Goal: Task Accomplishment & Management: Manage account settings

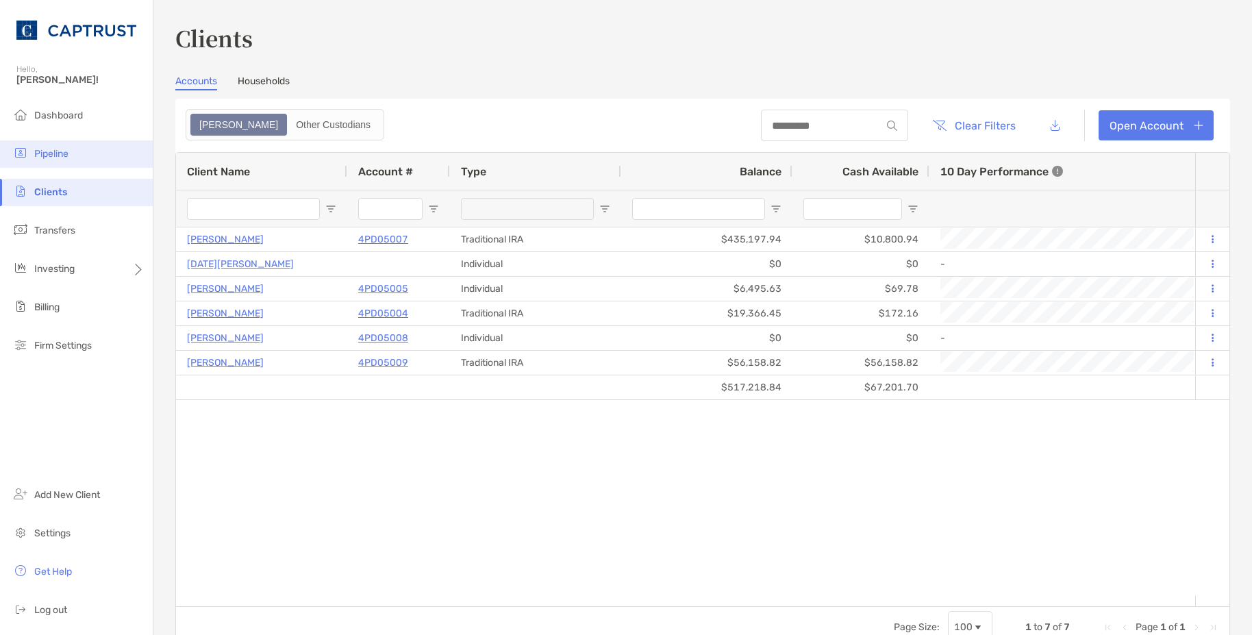
click at [64, 153] on span "Pipeline" at bounding box center [51, 154] width 34 height 12
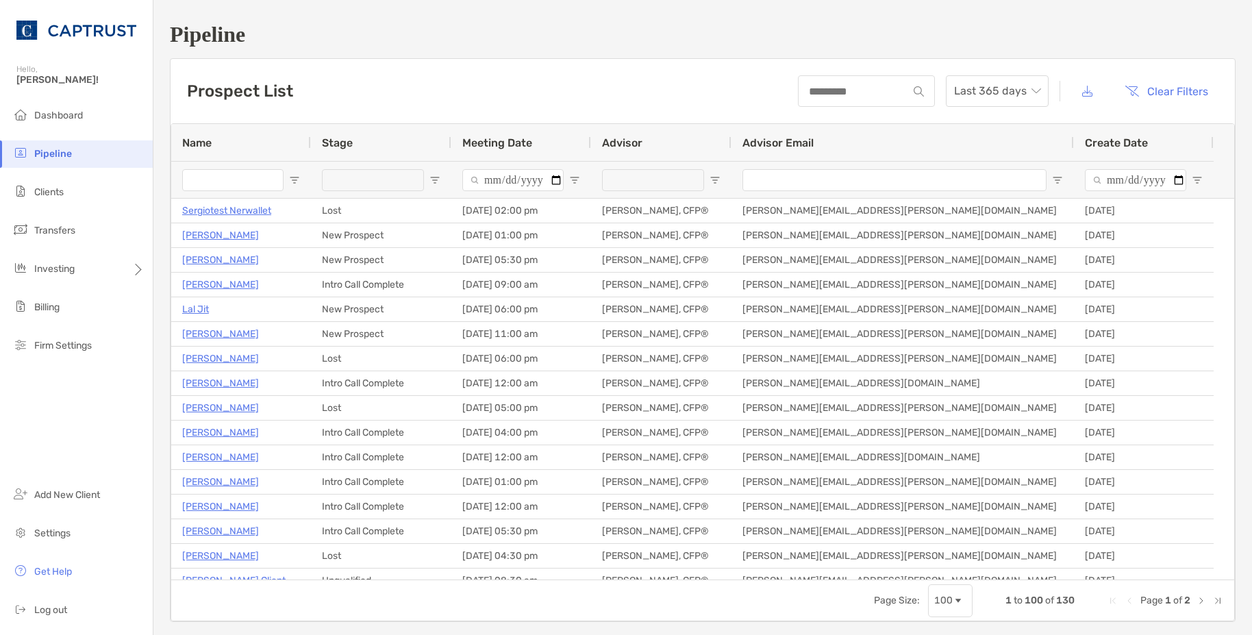
click at [240, 189] on input "Name Filter Input" at bounding box center [232, 180] width 101 height 22
type input "*****"
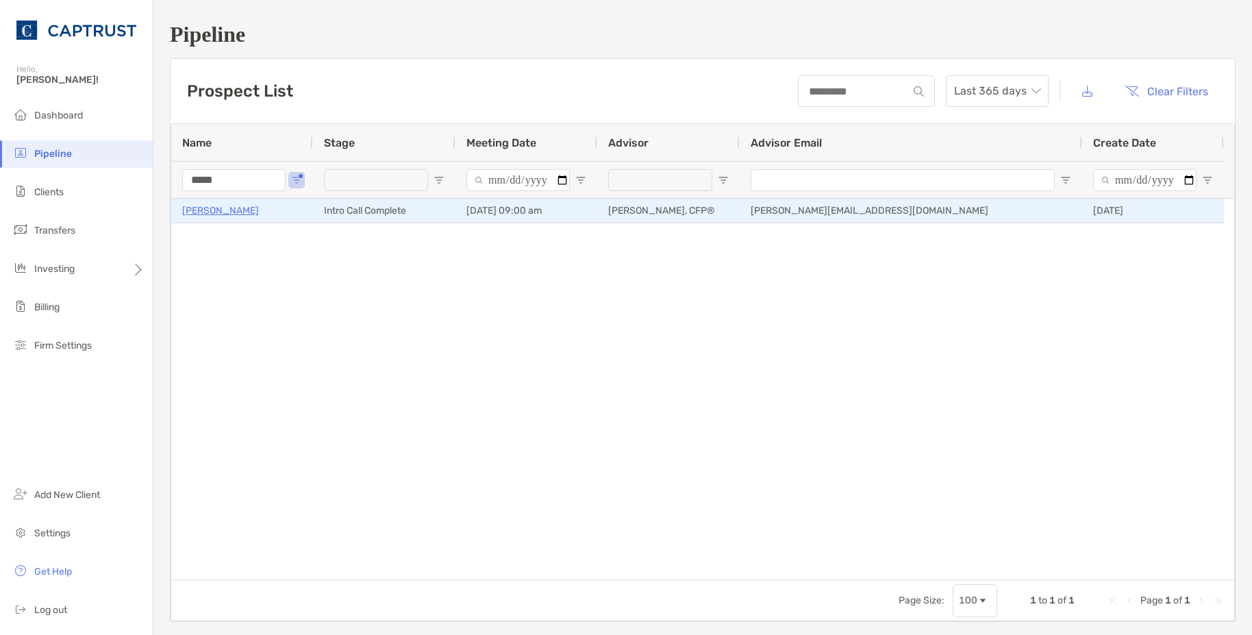
click at [218, 208] on p "[PERSON_NAME]" at bounding box center [220, 210] width 77 height 17
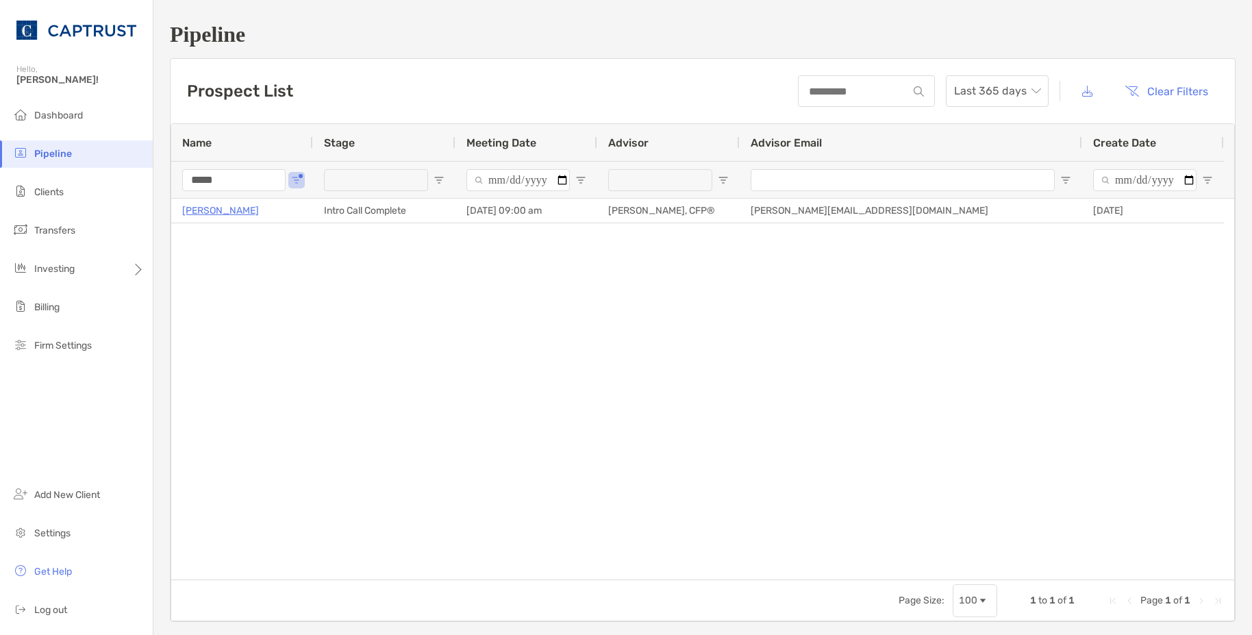
click at [138, 171] on div "Pipeline Hello, Justin! Dashboard Pipeline Clients Transfers Investing Billing …" at bounding box center [626, 317] width 1252 height 635
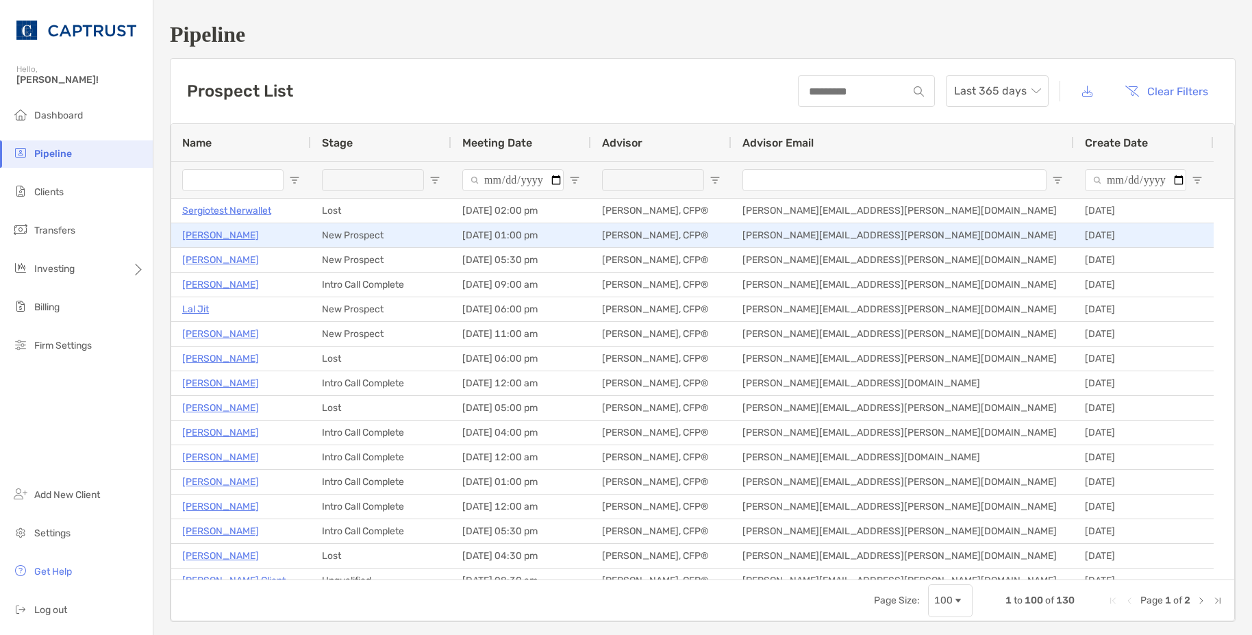
click at [221, 234] on p "[PERSON_NAME]" at bounding box center [220, 235] width 77 height 17
click at [212, 230] on p "[PERSON_NAME]" at bounding box center [220, 235] width 77 height 17
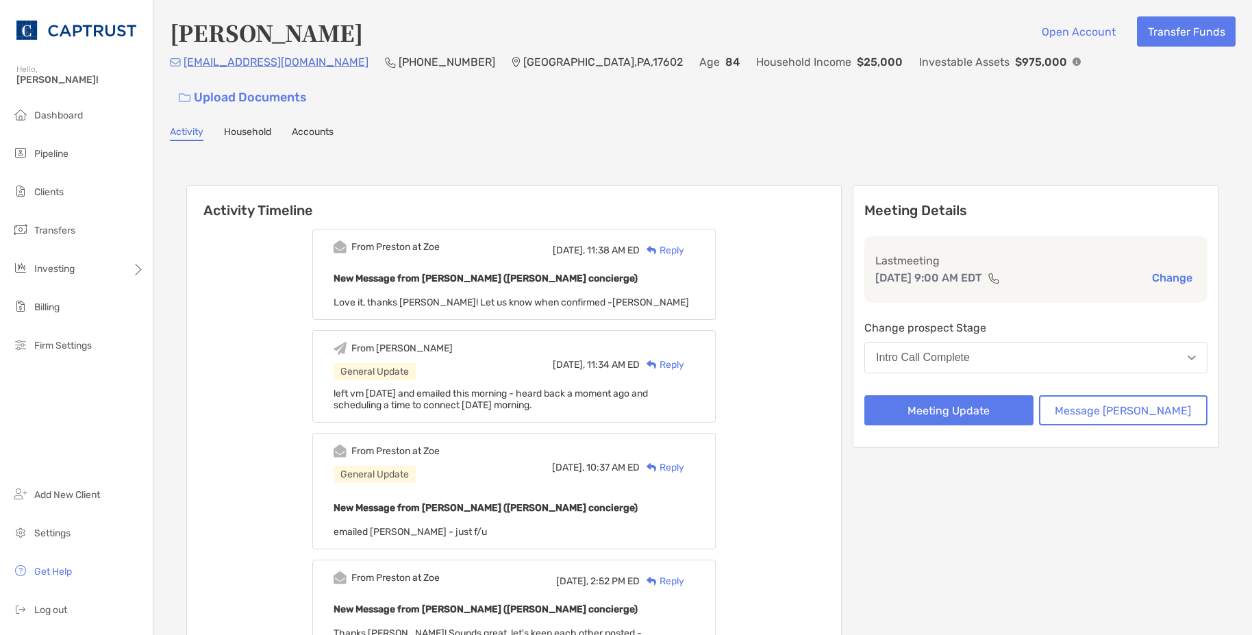
click at [684, 243] on div "Reply" at bounding box center [662, 250] width 45 height 14
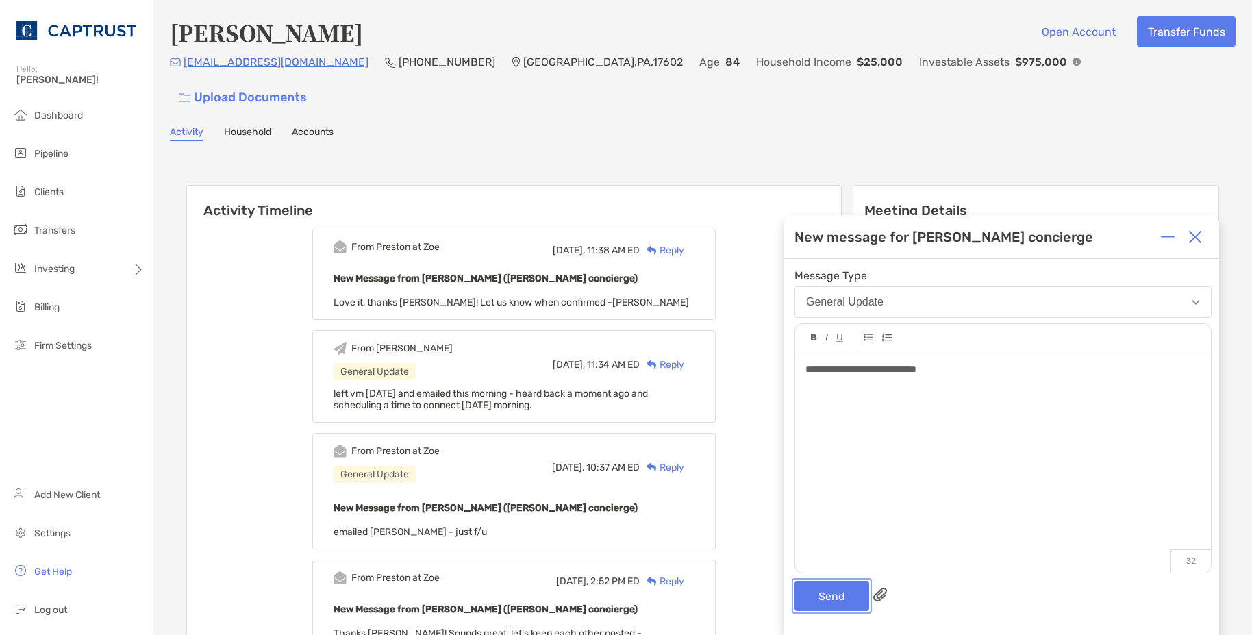
click at [834, 588] on button "Send" at bounding box center [832, 596] width 75 height 30
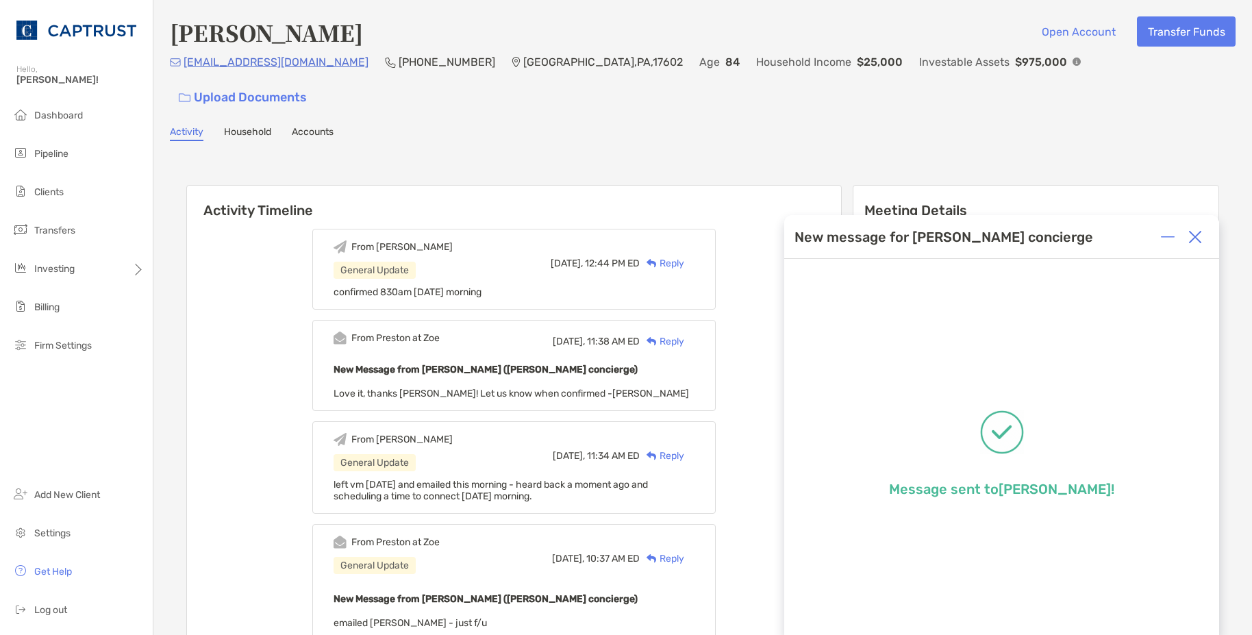
click at [1197, 237] on img at bounding box center [1195, 237] width 14 height 14
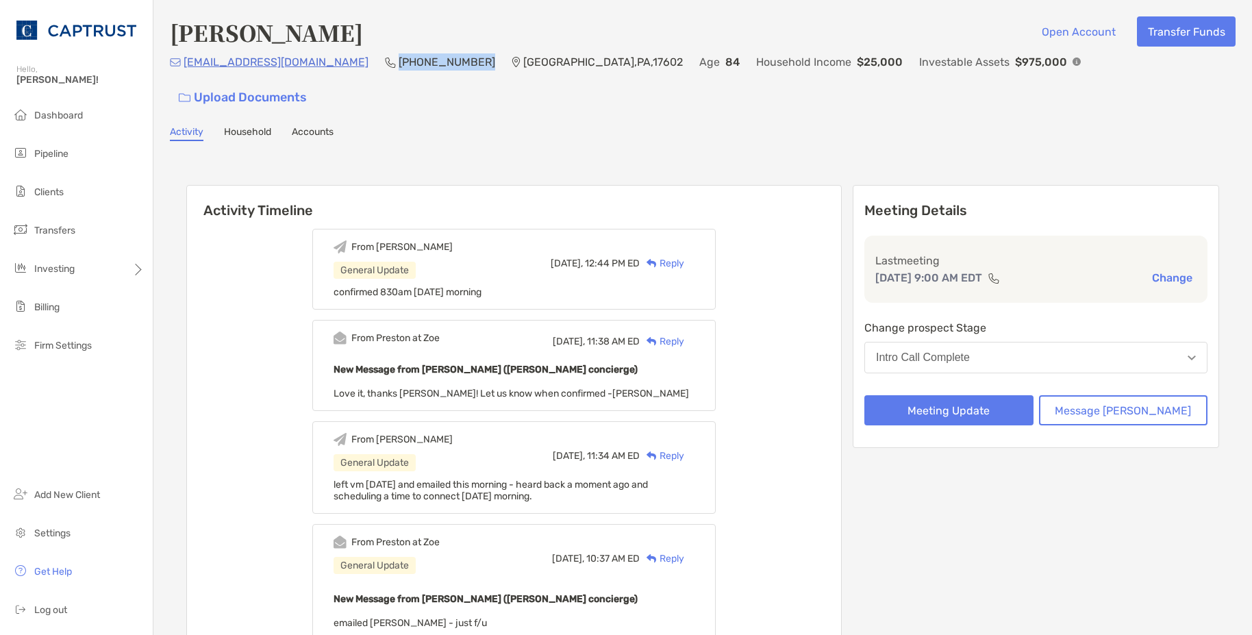
drag, startPoint x: 439, startPoint y: 66, endPoint x: 366, endPoint y: 68, distance: 72.7
click at [366, 68] on div "dancingsallyd@netscape.com (717) 201-8241 Lancaster , PA , 17602 Age 84 Househo…" at bounding box center [703, 82] width 1066 height 59
copy p "(717) 201-8241"
drag, startPoint x: 678, startPoint y: 153, endPoint x: 1077, endPoint y: 8, distance: 424.9
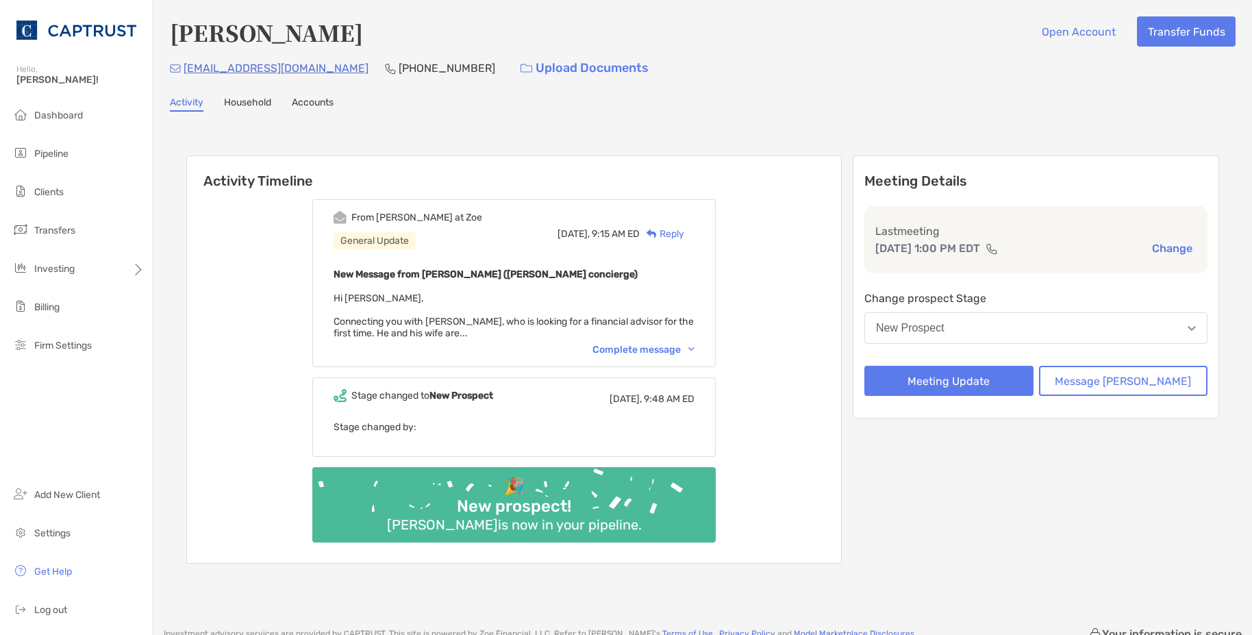
click at [684, 347] on div "Complete message" at bounding box center [643, 350] width 102 height 12
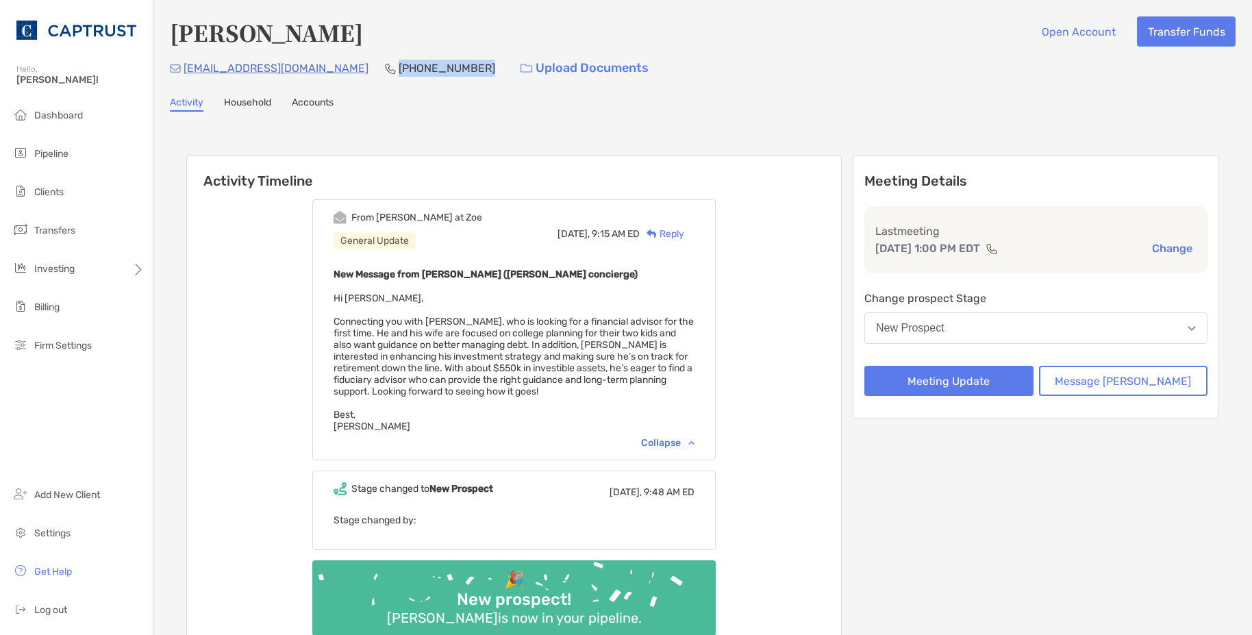
drag, startPoint x: 418, startPoint y: 65, endPoint x: 344, endPoint y: 70, distance: 74.1
click at [399, 70] on p "(610) 751-0251" at bounding box center [447, 68] width 97 height 17
copy p "(610) 751-0251"
click at [431, 113] on div "Matthew Peters Open Account Transfer Funds mapsuonline@yahoo.com (610) 751-0251…" at bounding box center [702, 353] width 1099 height 707
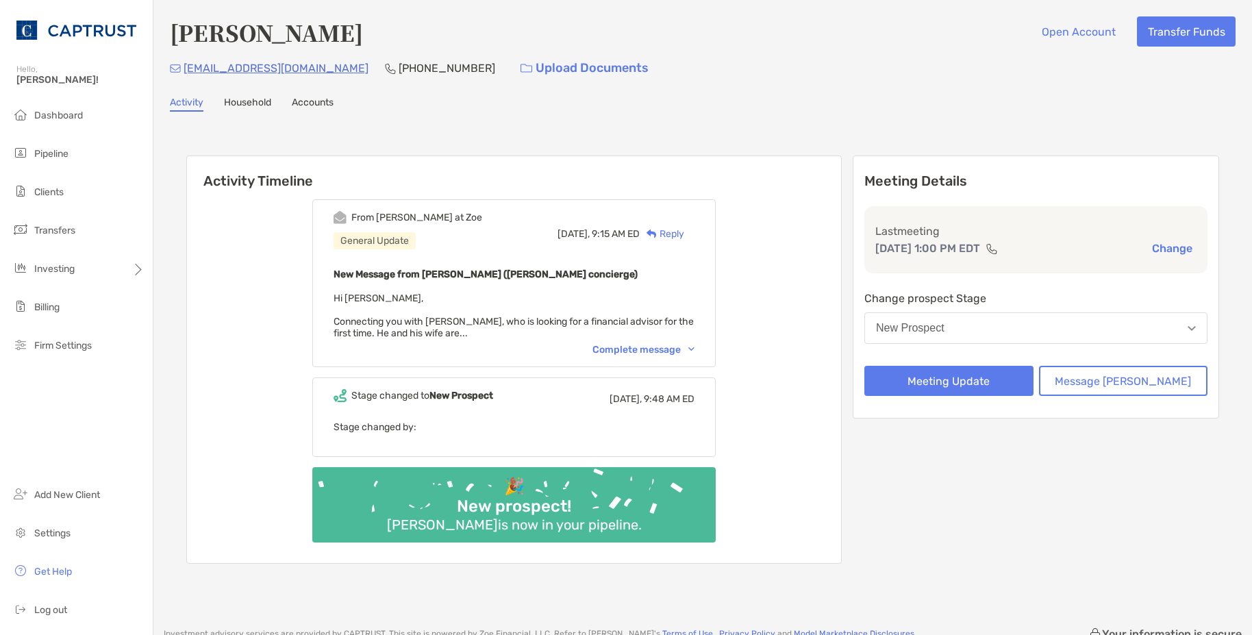
click at [686, 354] on div "Complete message" at bounding box center [643, 350] width 102 height 12
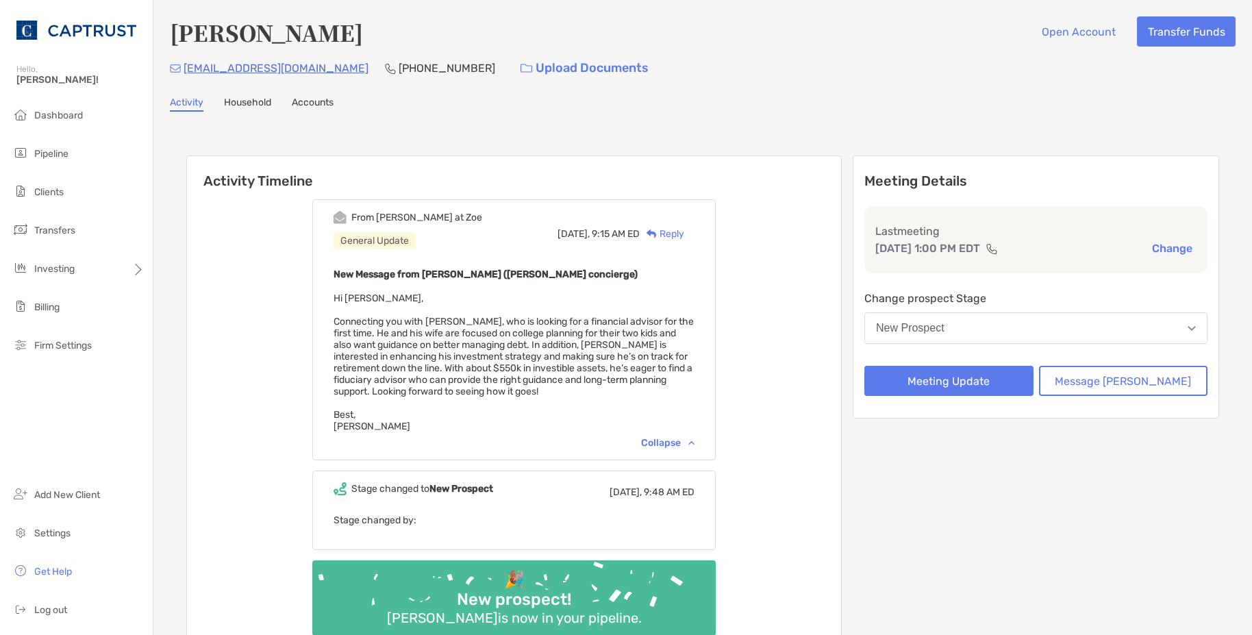
click at [998, 327] on button "New Prospect" at bounding box center [1035, 328] width 343 height 32
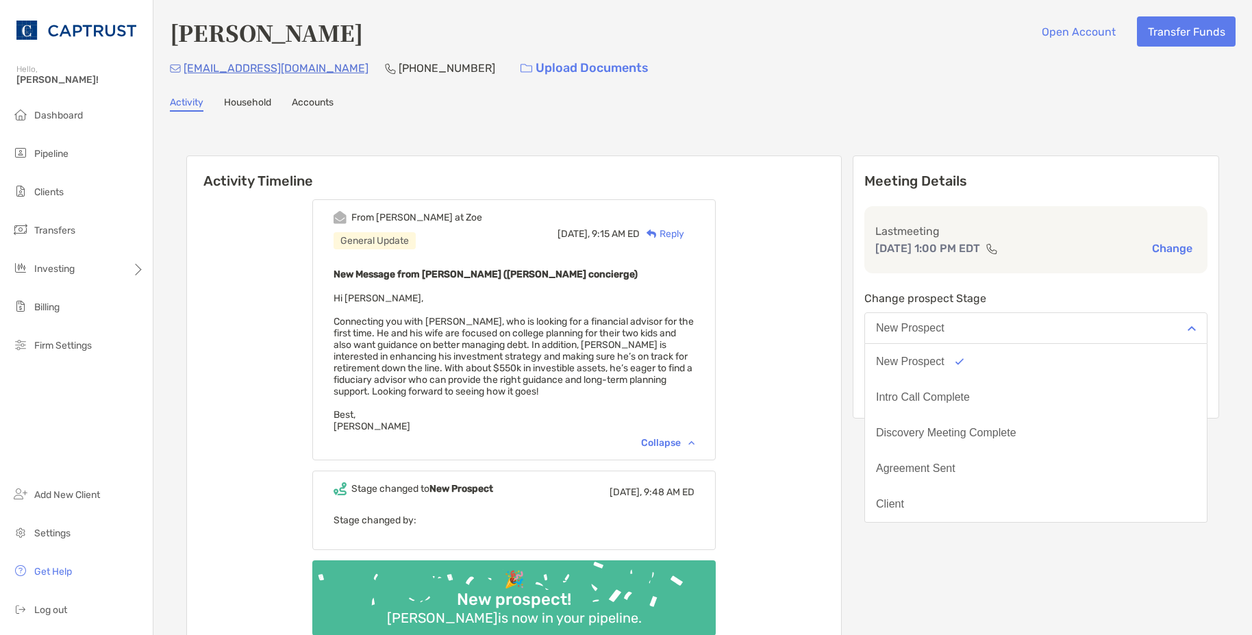
click at [995, 329] on button "New Prospect" at bounding box center [1035, 328] width 343 height 32
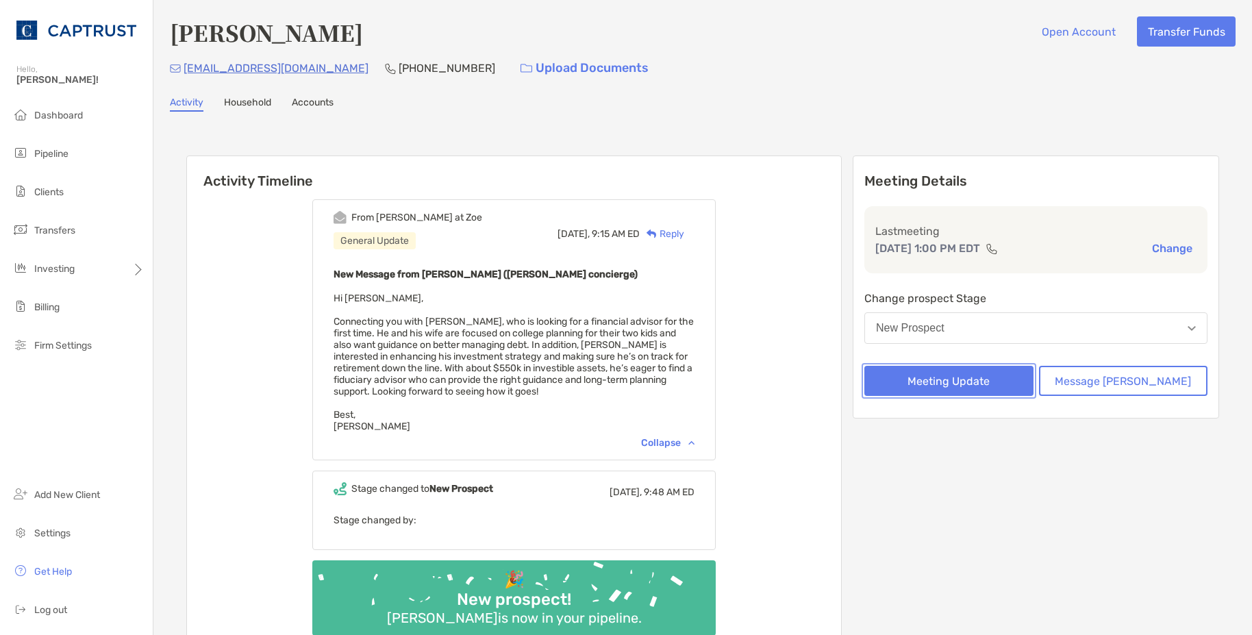
click at [989, 379] on button "Meeting Update" at bounding box center [948, 381] width 169 height 30
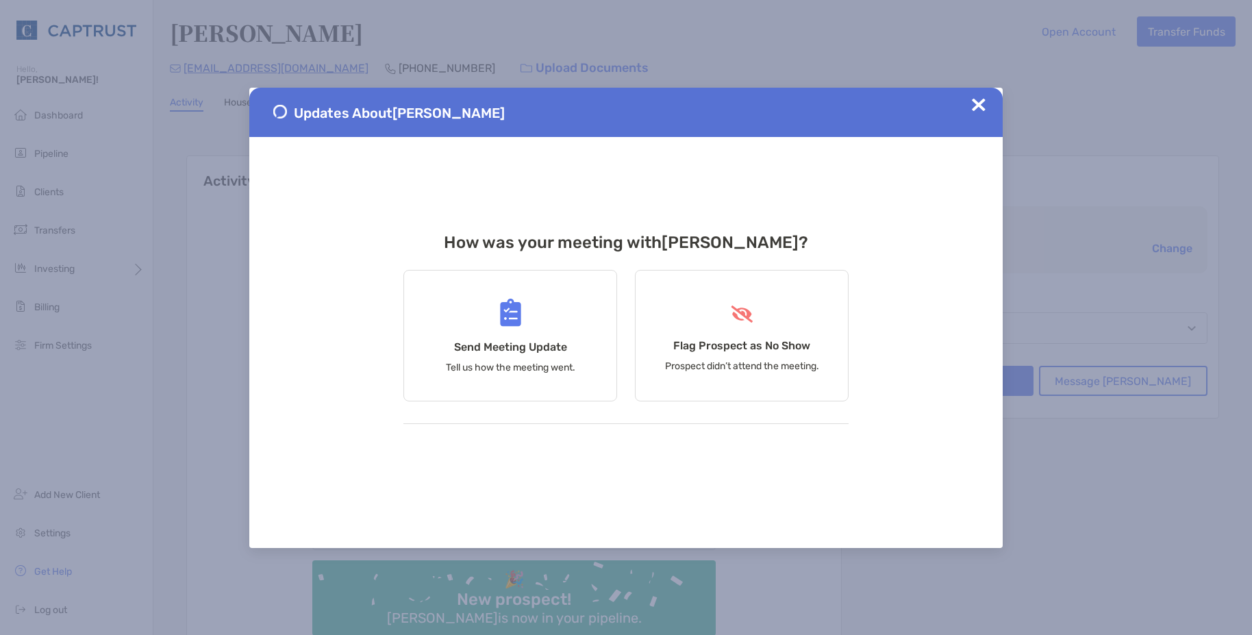
click at [981, 112] on span at bounding box center [979, 112] width 14 height 29
click at [977, 100] on img at bounding box center [979, 105] width 14 height 14
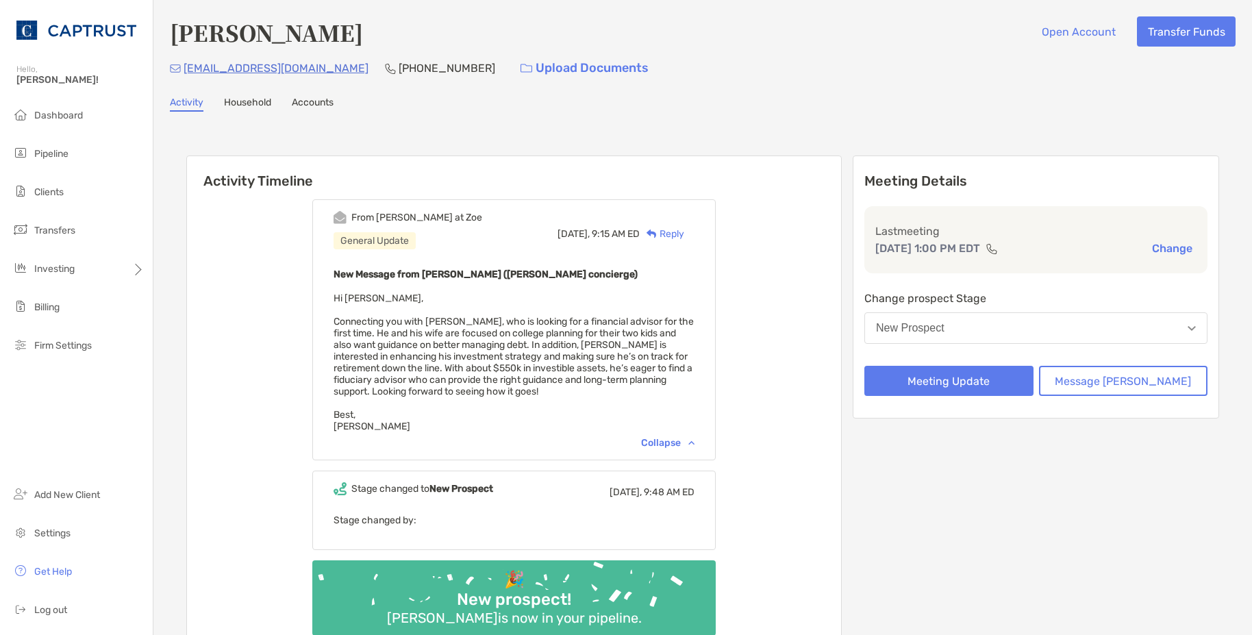
drag, startPoint x: 986, startPoint y: 338, endPoint x: 988, endPoint y: 330, distance: 7.8
click at [987, 334] on button "New Prospect" at bounding box center [1035, 328] width 343 height 32
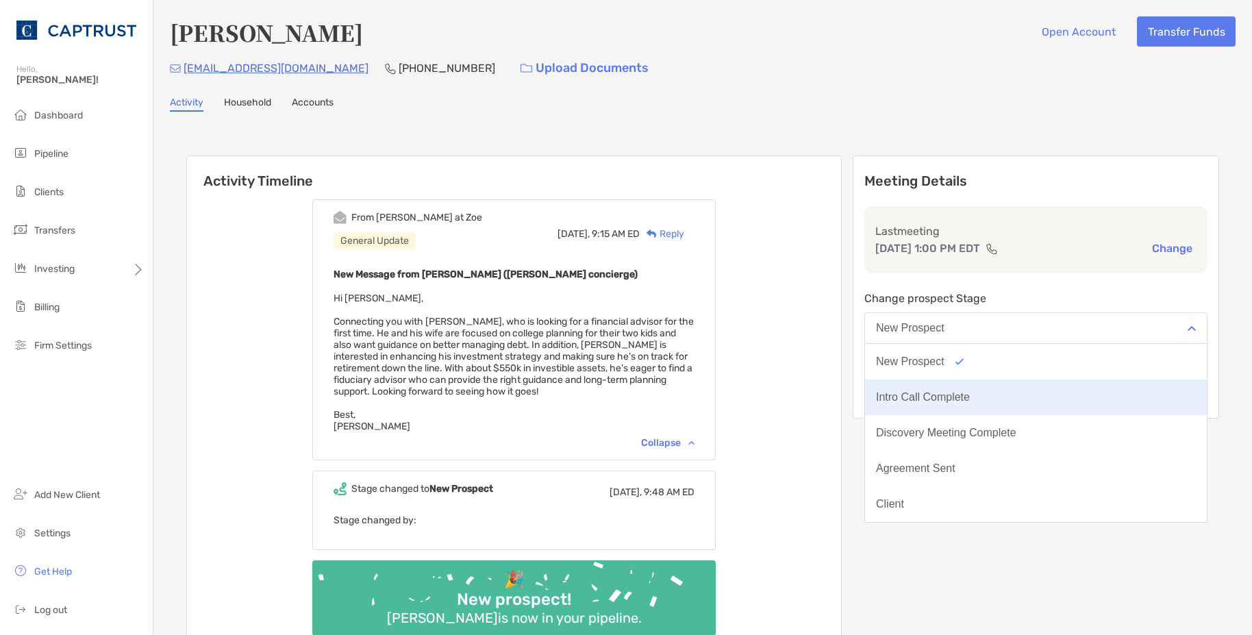
click at [970, 395] on div "Intro Call Complete" at bounding box center [923, 397] width 94 height 12
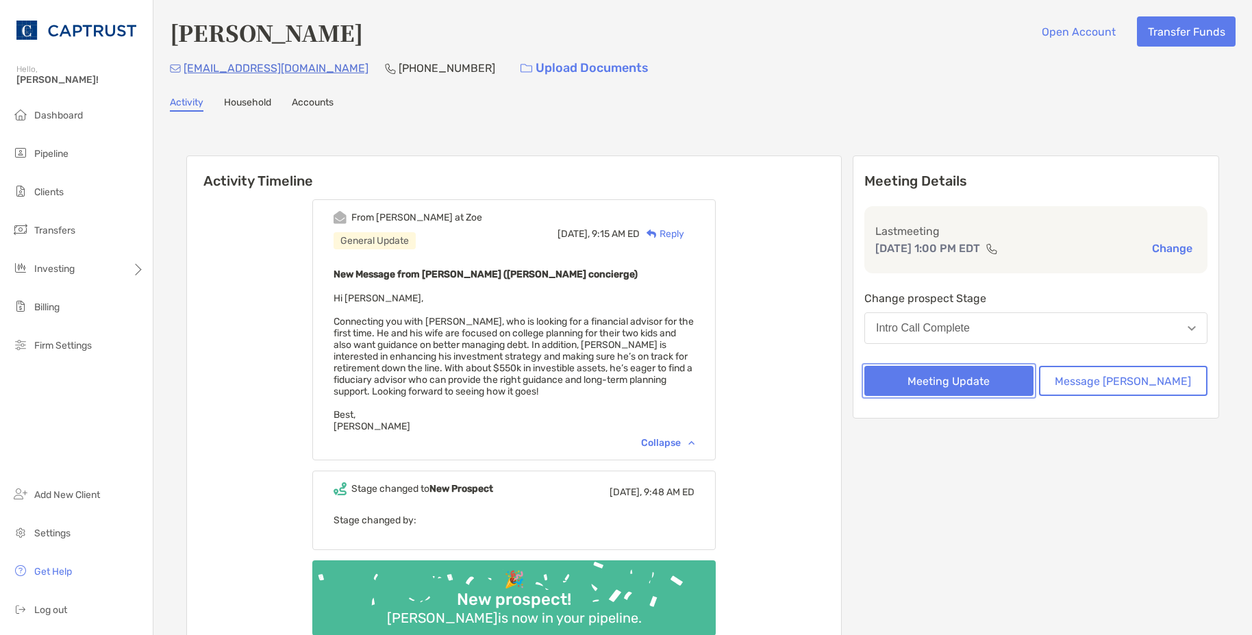
click at [986, 383] on button "Meeting Update" at bounding box center [948, 381] width 169 height 30
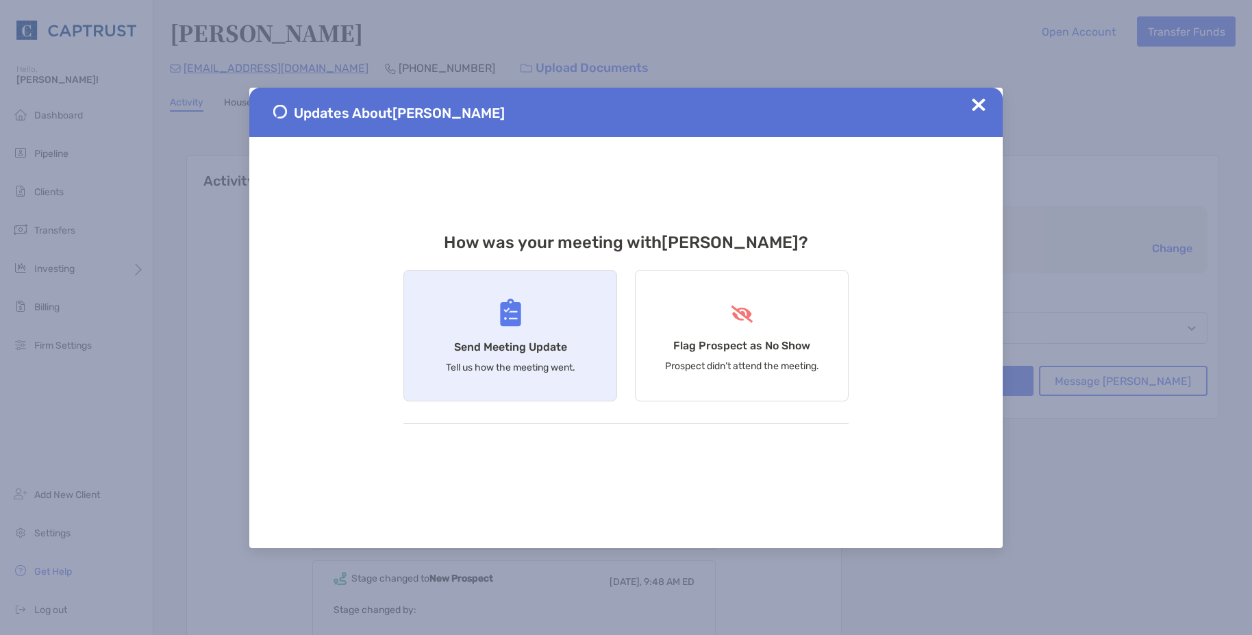
click at [548, 347] on h4 "Send Meeting Update" at bounding box center [510, 346] width 113 height 13
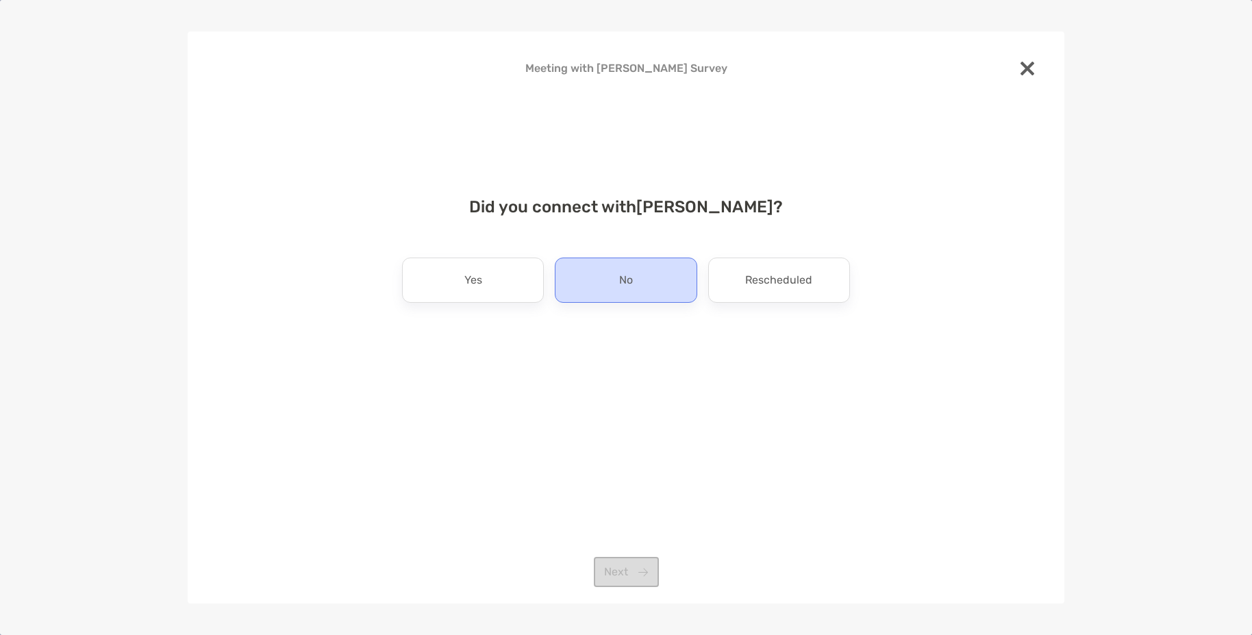
click at [631, 272] on p "No" at bounding box center [626, 280] width 14 height 22
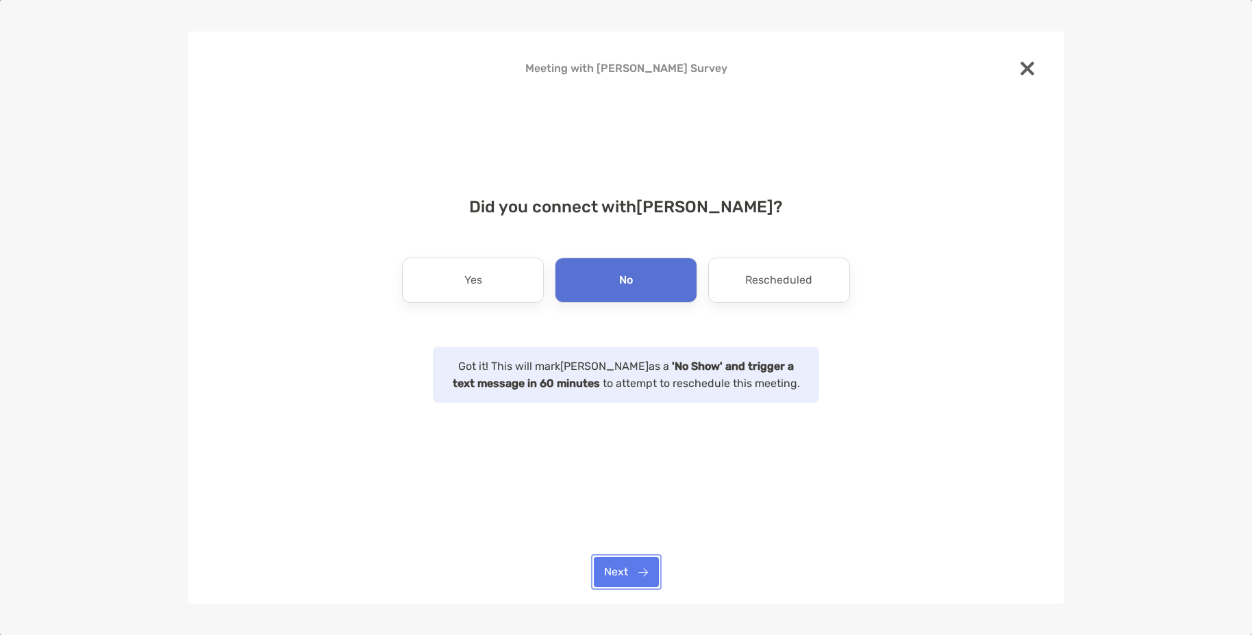
click at [646, 566] on button "Next" at bounding box center [626, 572] width 65 height 30
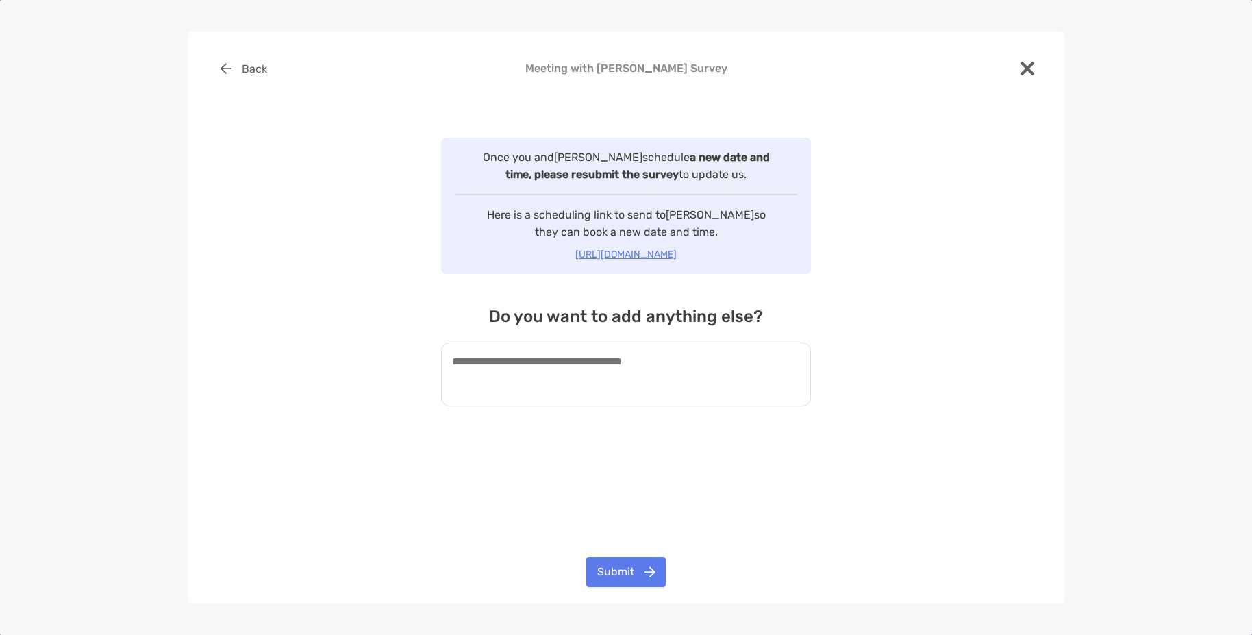
click at [622, 369] on textarea at bounding box center [626, 374] width 370 height 64
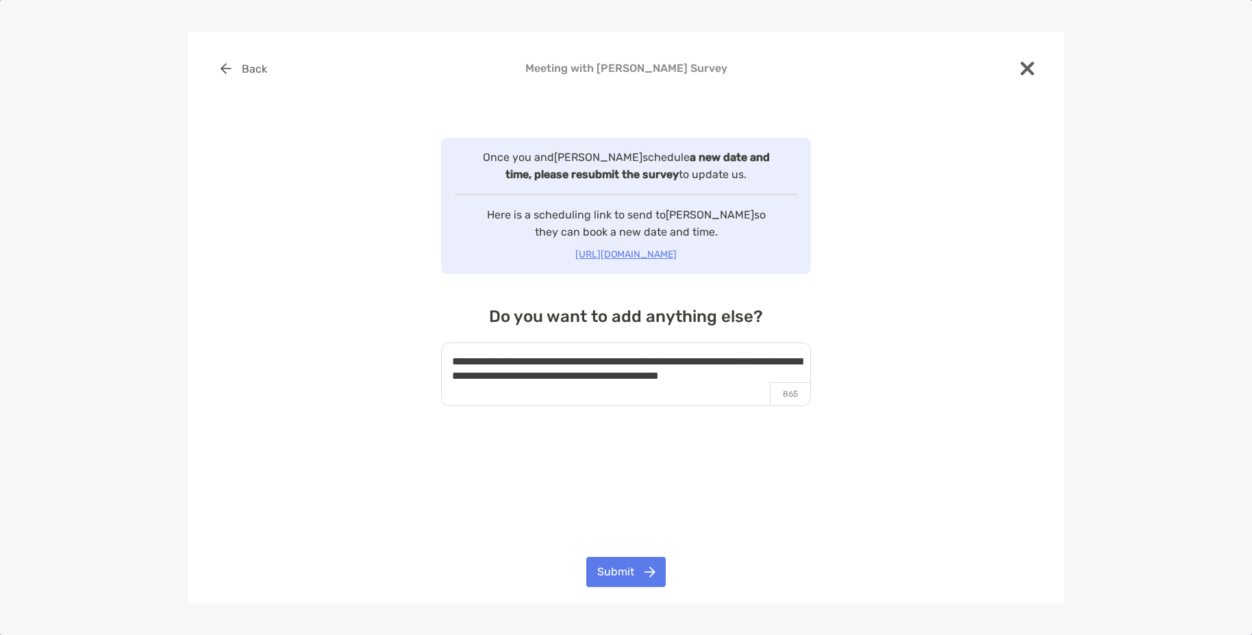
click at [545, 393] on textarea "**********" at bounding box center [626, 374] width 370 height 64
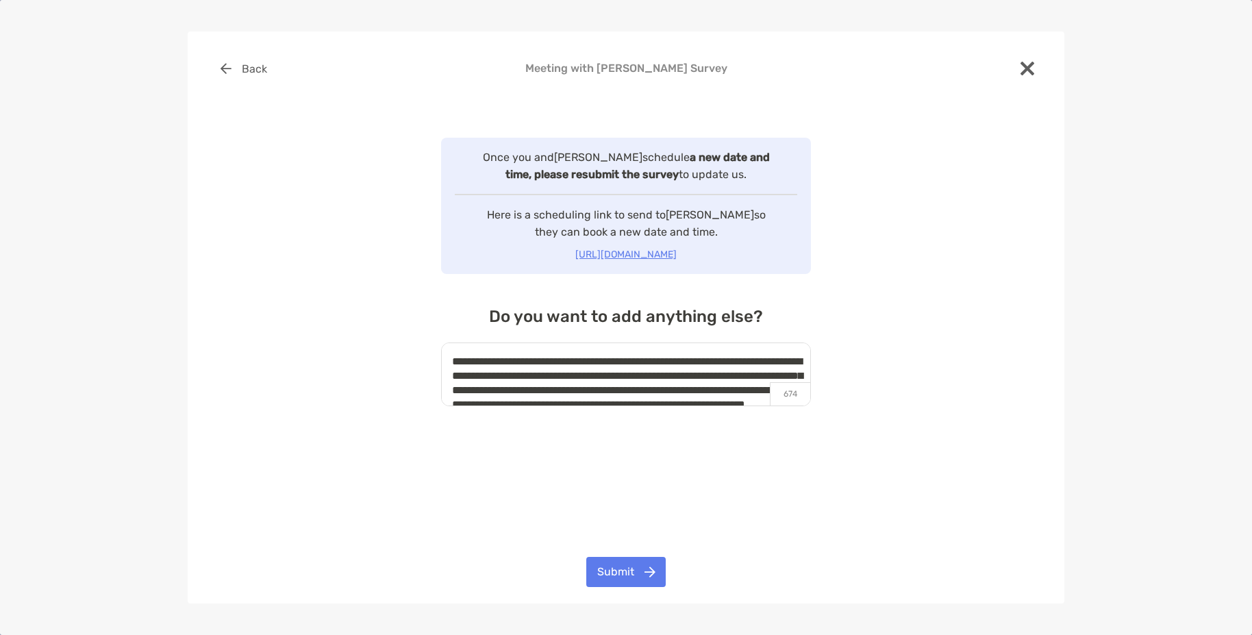
click at [483, 389] on textarea "**********" at bounding box center [626, 374] width 370 height 64
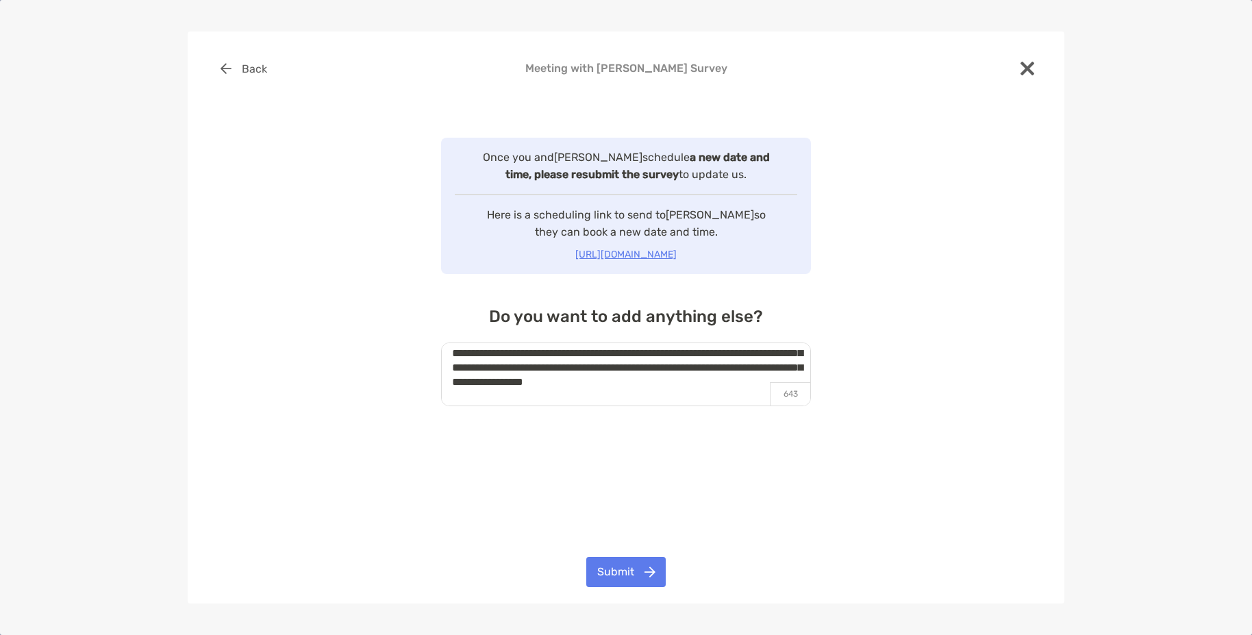
click at [653, 388] on textarea "**********" at bounding box center [626, 374] width 370 height 64
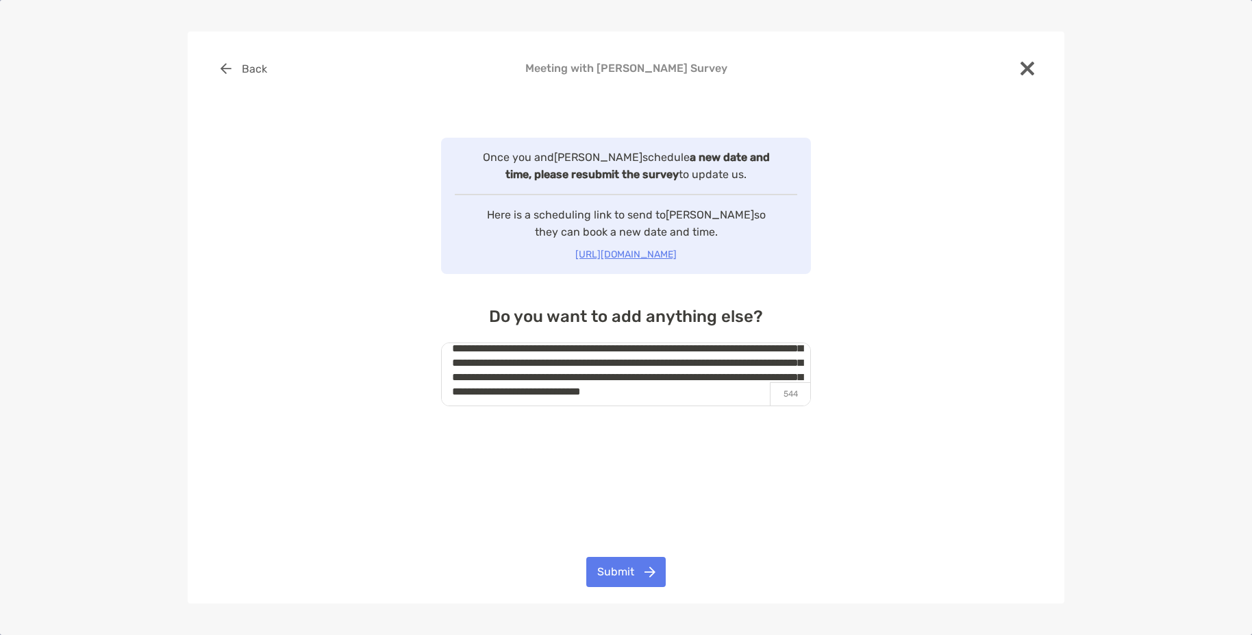
scroll to position [80, 0]
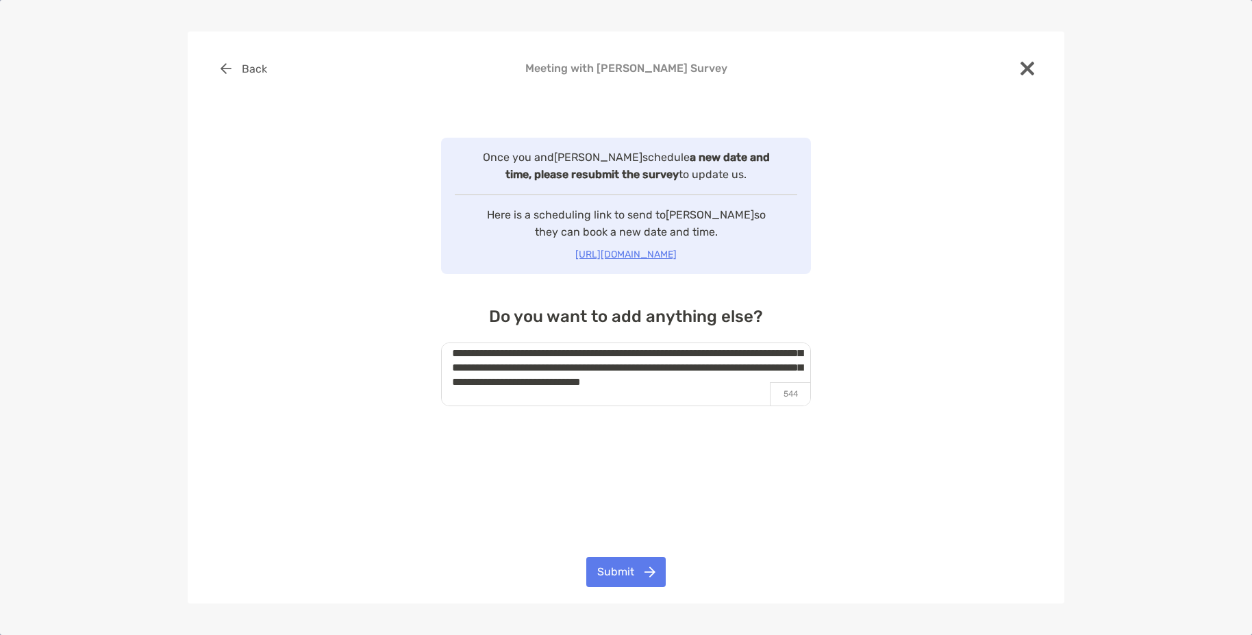
click at [673, 353] on textarea "**********" at bounding box center [626, 374] width 370 height 64
click at [651, 386] on textarea "**********" at bounding box center [626, 374] width 370 height 64
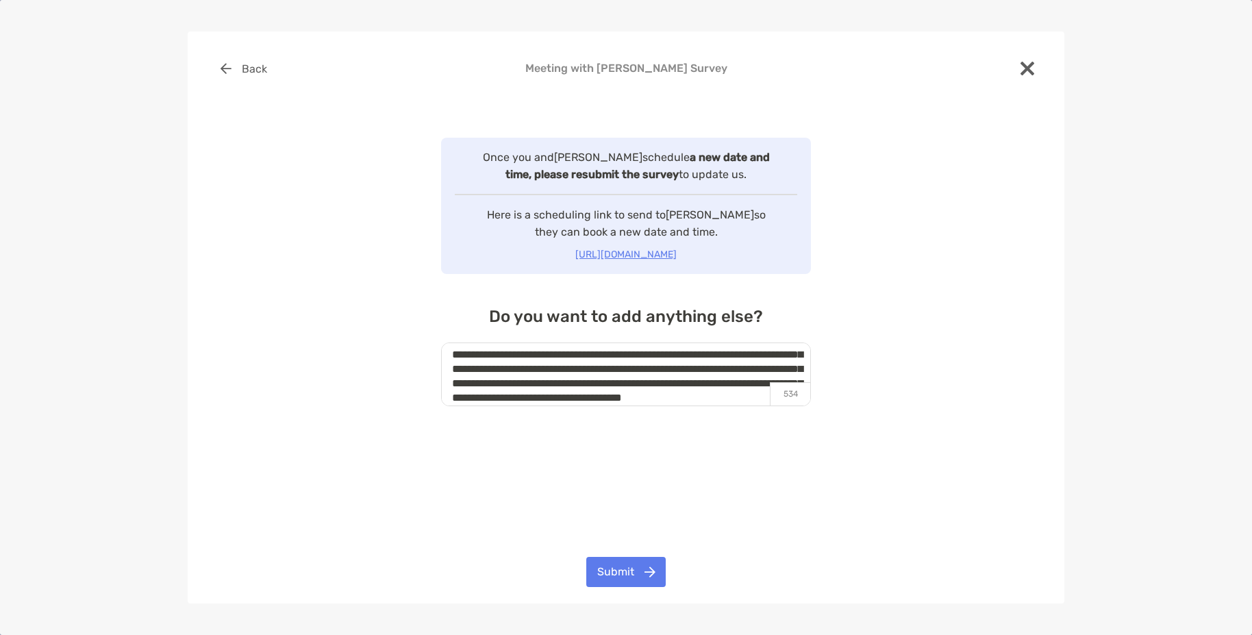
scroll to position [0, 0]
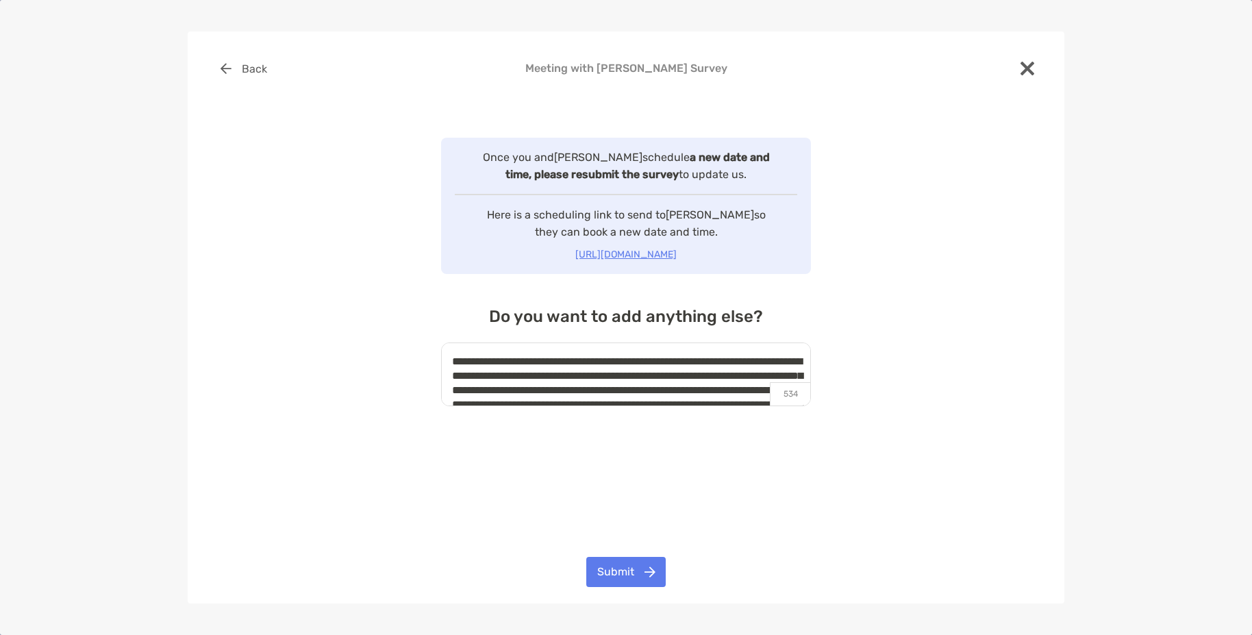
click at [502, 377] on textarea "**********" at bounding box center [626, 374] width 370 height 64
click at [642, 375] on textarea "**********" at bounding box center [626, 374] width 370 height 64
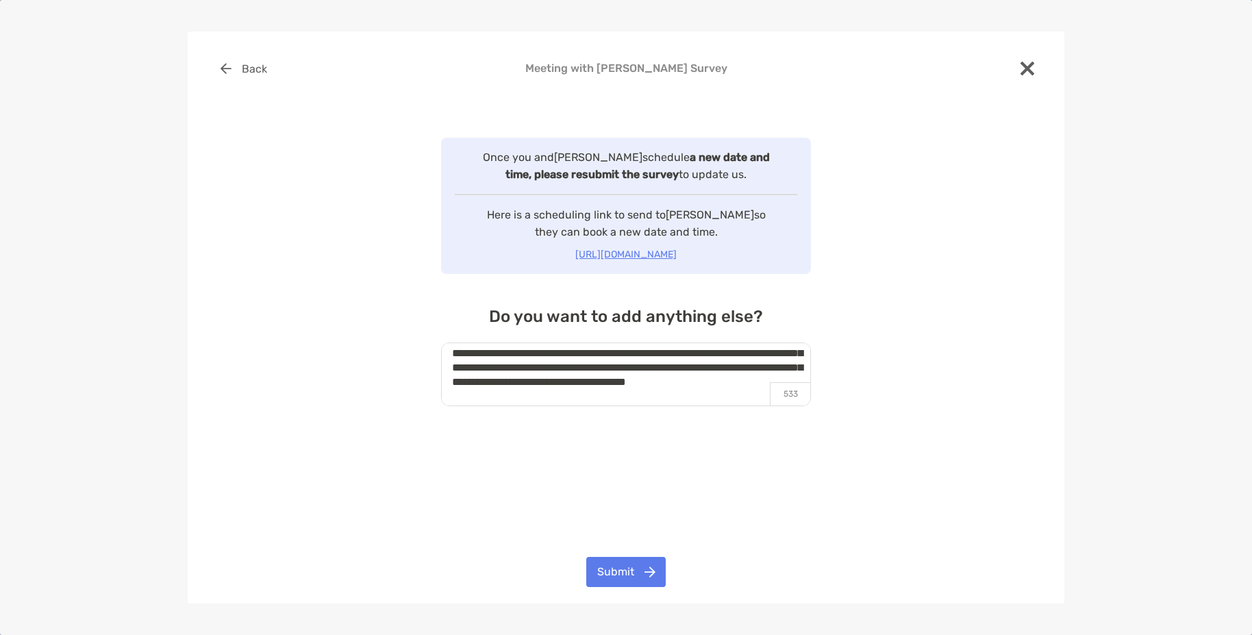
type textarea "**********"
click at [640, 573] on button "Submit" at bounding box center [625, 572] width 79 height 30
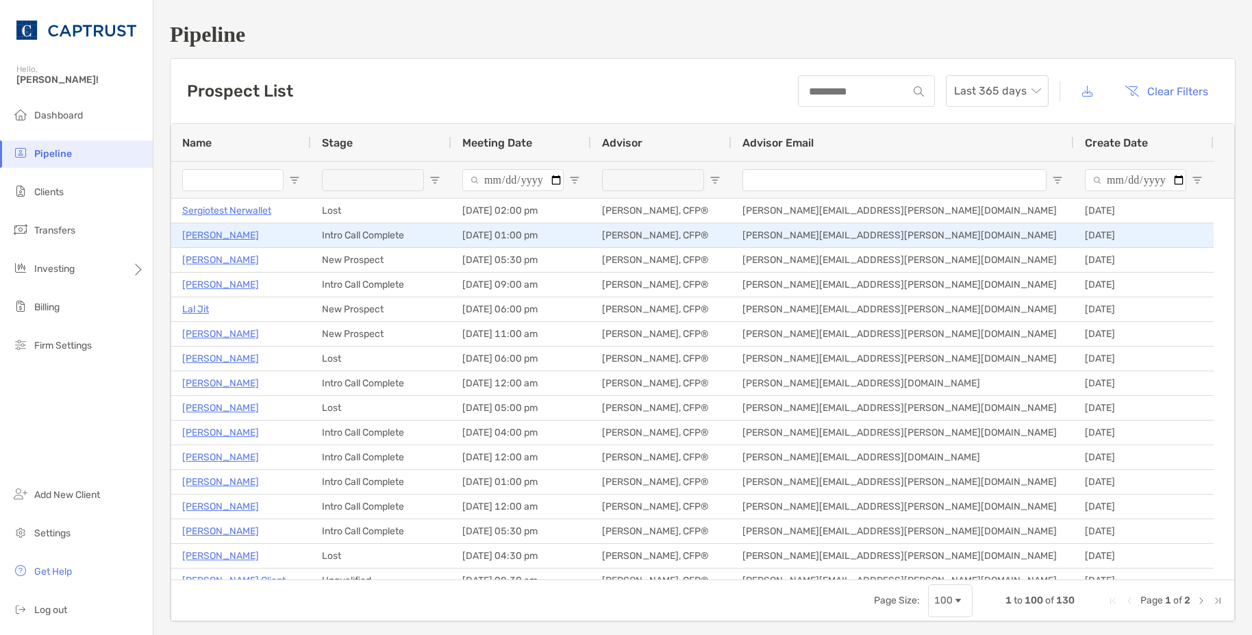
click at [210, 239] on p "[PERSON_NAME]" at bounding box center [220, 235] width 77 height 17
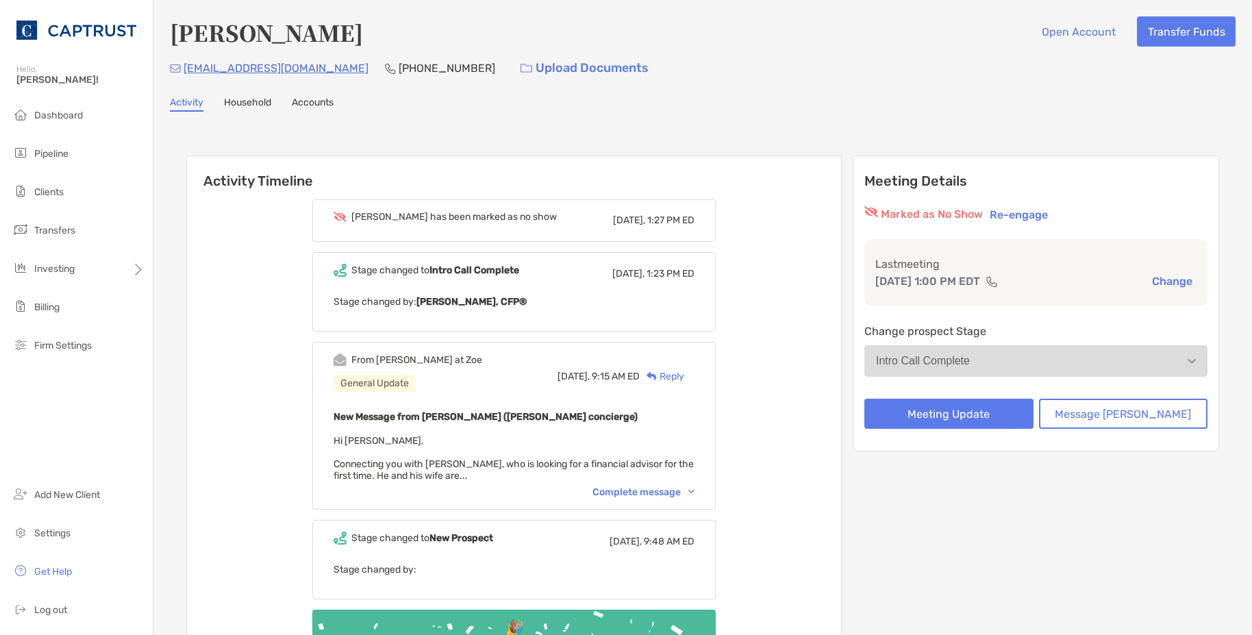
click at [562, 227] on div "[PERSON_NAME] has been marked as no show [DATE], 1:27 PM ED" at bounding box center [514, 220] width 361 height 18
click at [468, 306] on b "[PERSON_NAME], CFP®" at bounding box center [471, 302] width 110 height 12
click at [681, 497] on div "Complete message" at bounding box center [643, 492] width 102 height 12
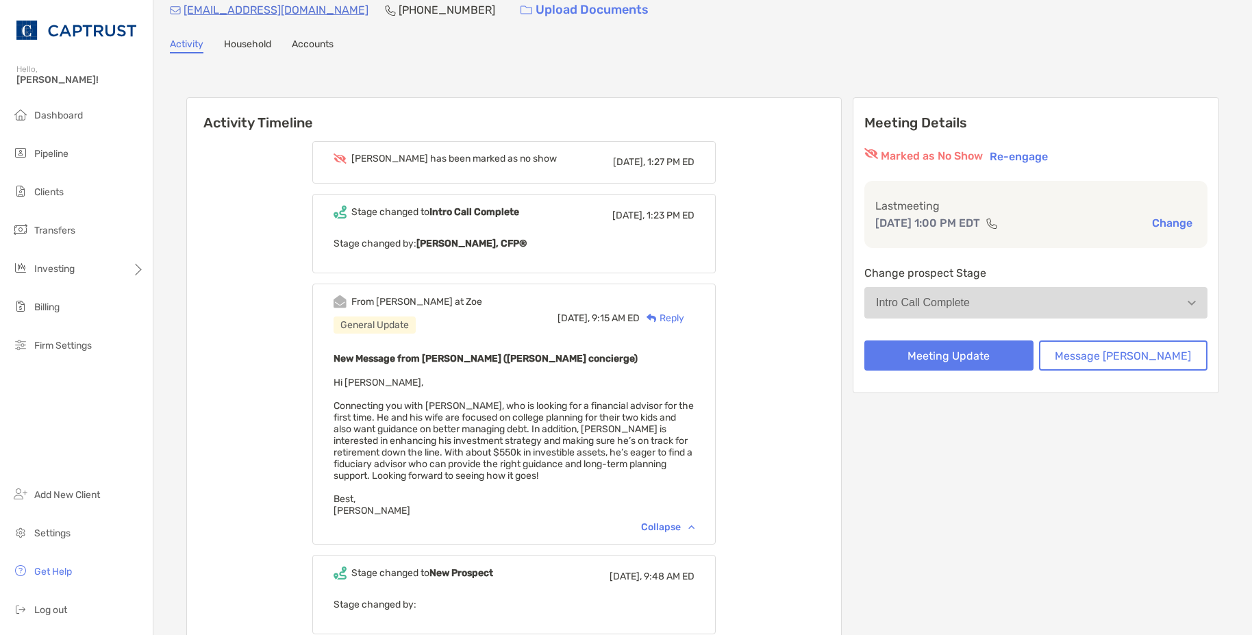
scroll to position [137, 0]
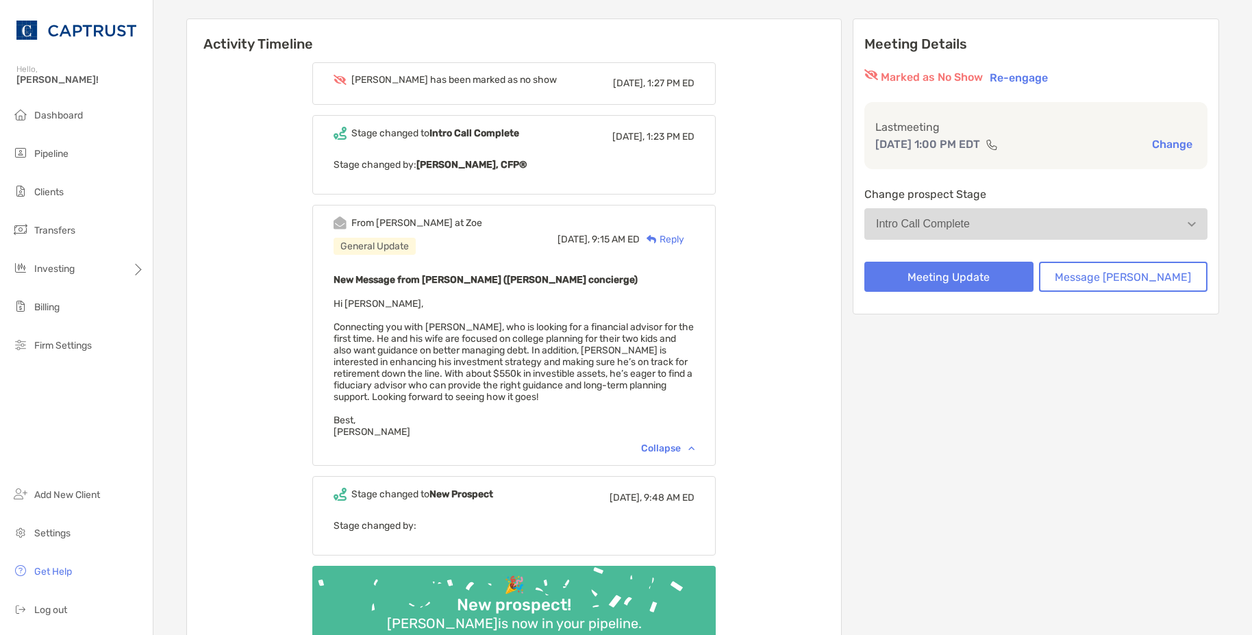
click at [689, 447] on div "Collapse" at bounding box center [667, 448] width 53 height 12
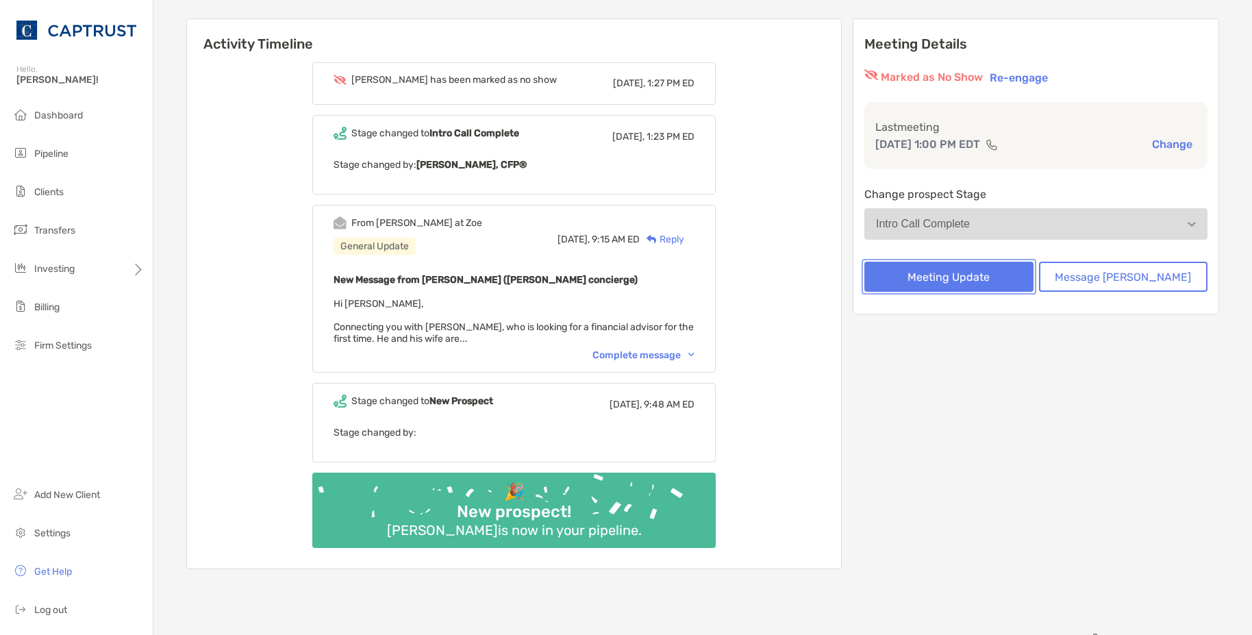
click at [995, 271] on button "Meeting Update" at bounding box center [948, 277] width 169 height 30
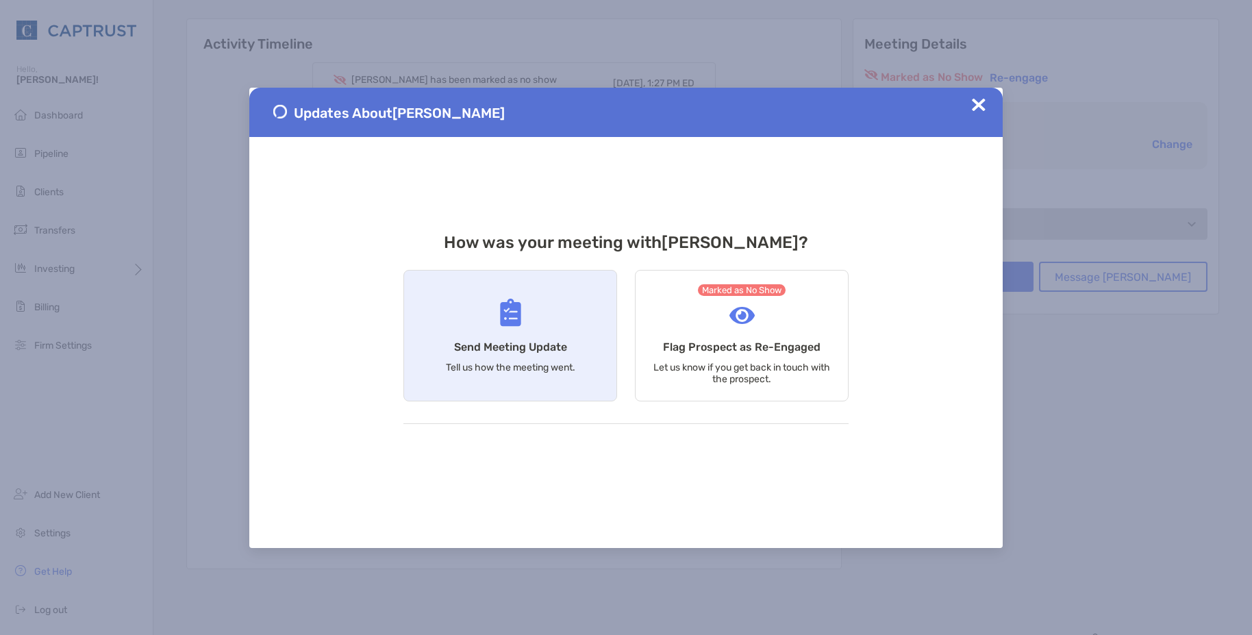
click at [473, 336] on div "Send Meeting Update Tell us how the meeting went." at bounding box center [510, 336] width 214 height 132
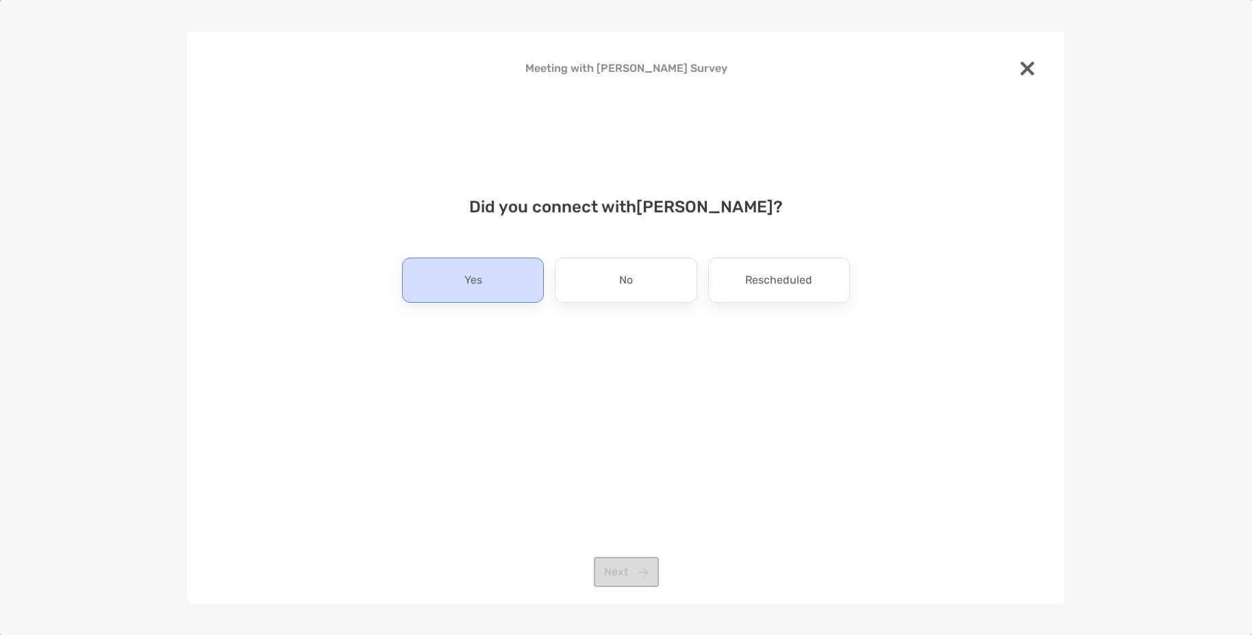
click at [492, 264] on div "Yes" at bounding box center [473, 280] width 142 height 45
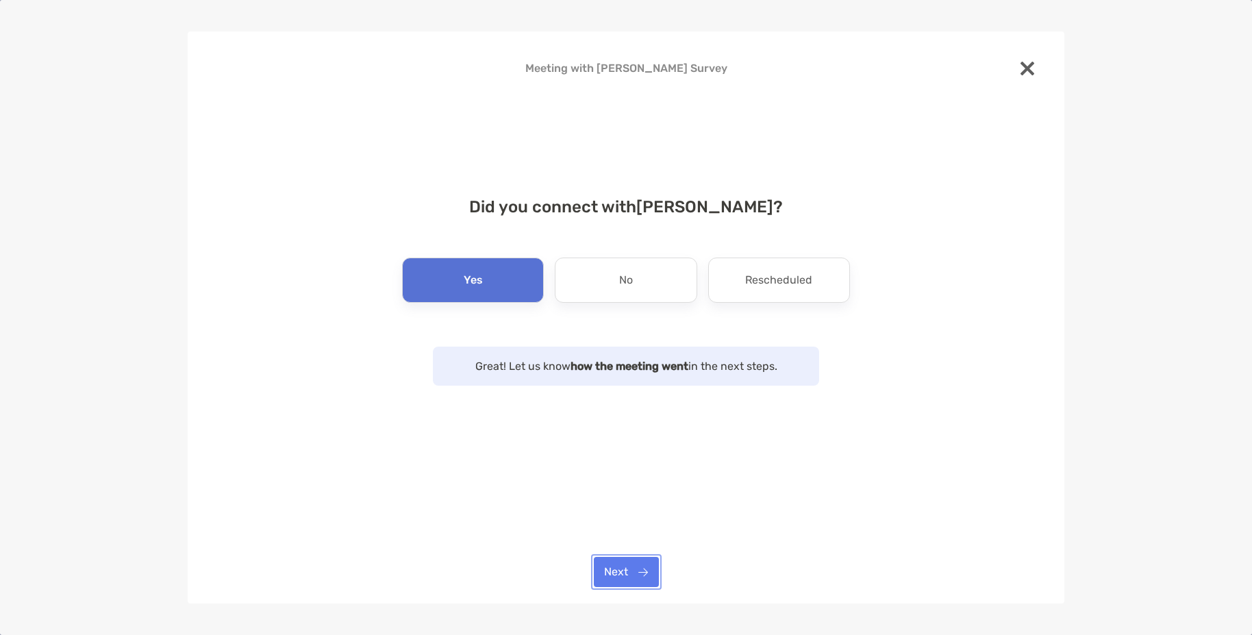
click at [620, 569] on button "Next" at bounding box center [626, 572] width 65 height 30
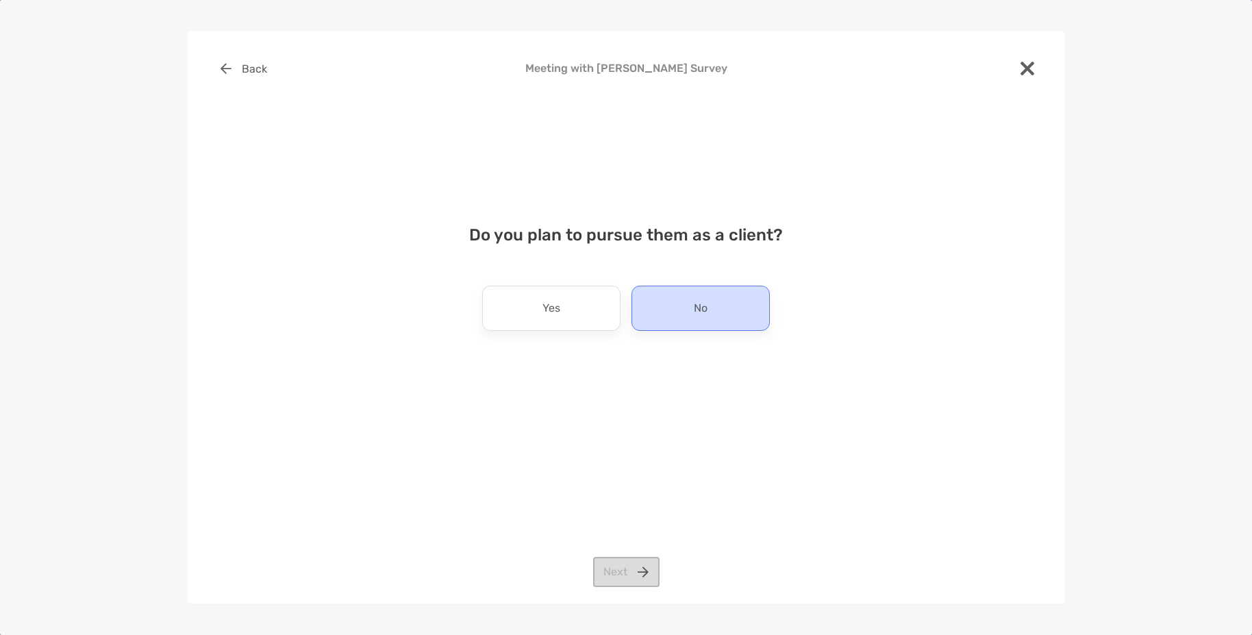
click at [714, 312] on div "No" at bounding box center [700, 308] width 138 height 45
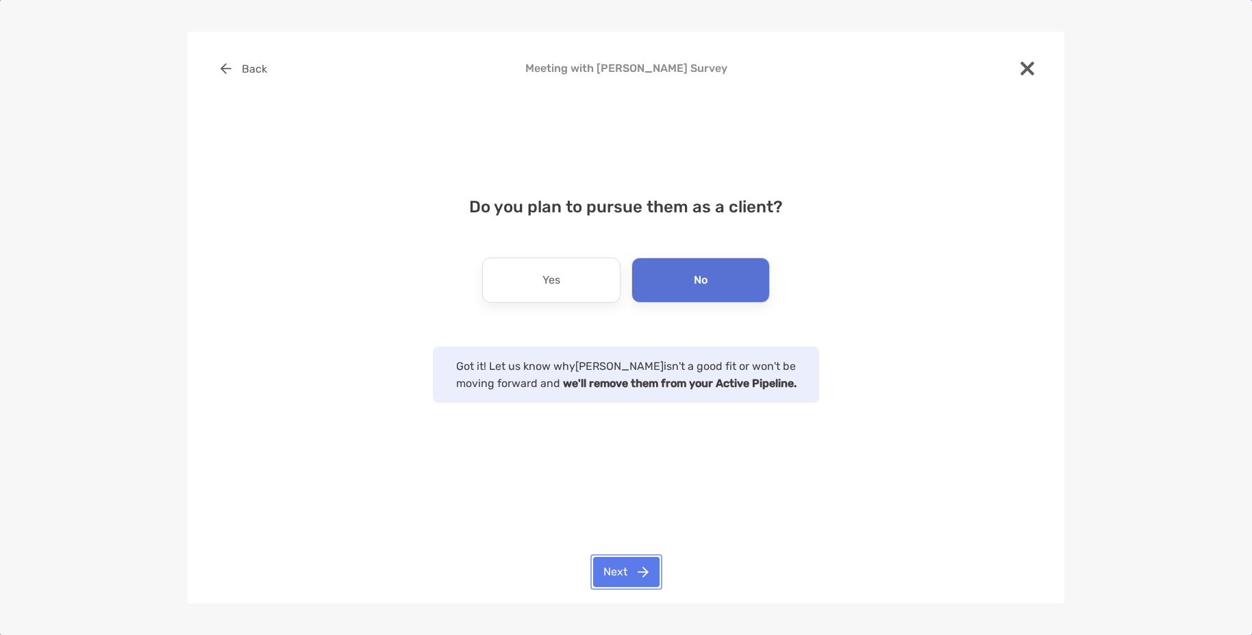
drag, startPoint x: 645, startPoint y: 574, endPoint x: 779, endPoint y: 572, distance: 134.3
click at [647, 574] on button "Next" at bounding box center [626, 572] width 66 height 30
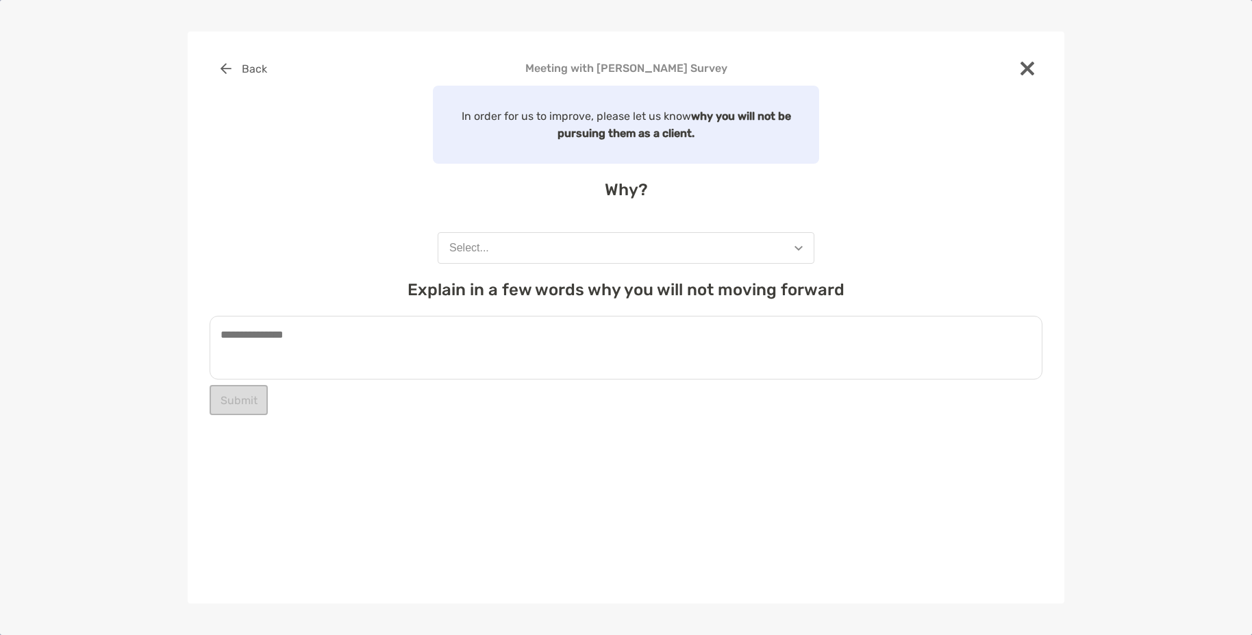
click at [590, 251] on button "Select..." at bounding box center [626, 248] width 377 height 32
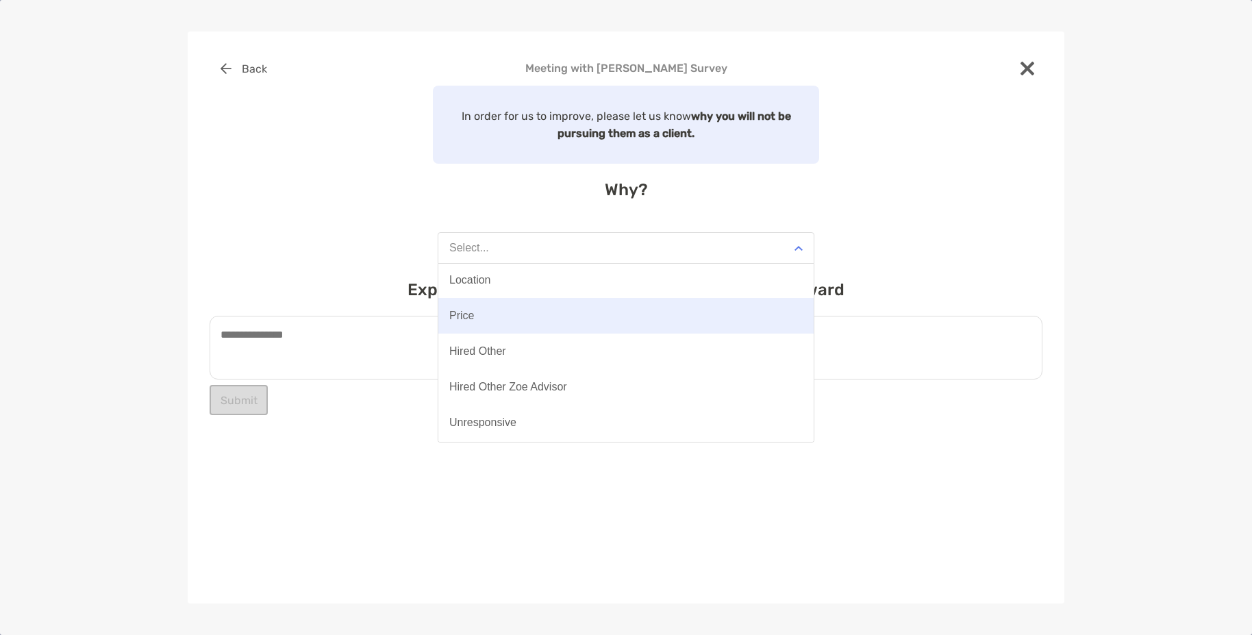
scroll to position [0, 0]
click at [490, 308] on button "Price" at bounding box center [625, 317] width 375 height 36
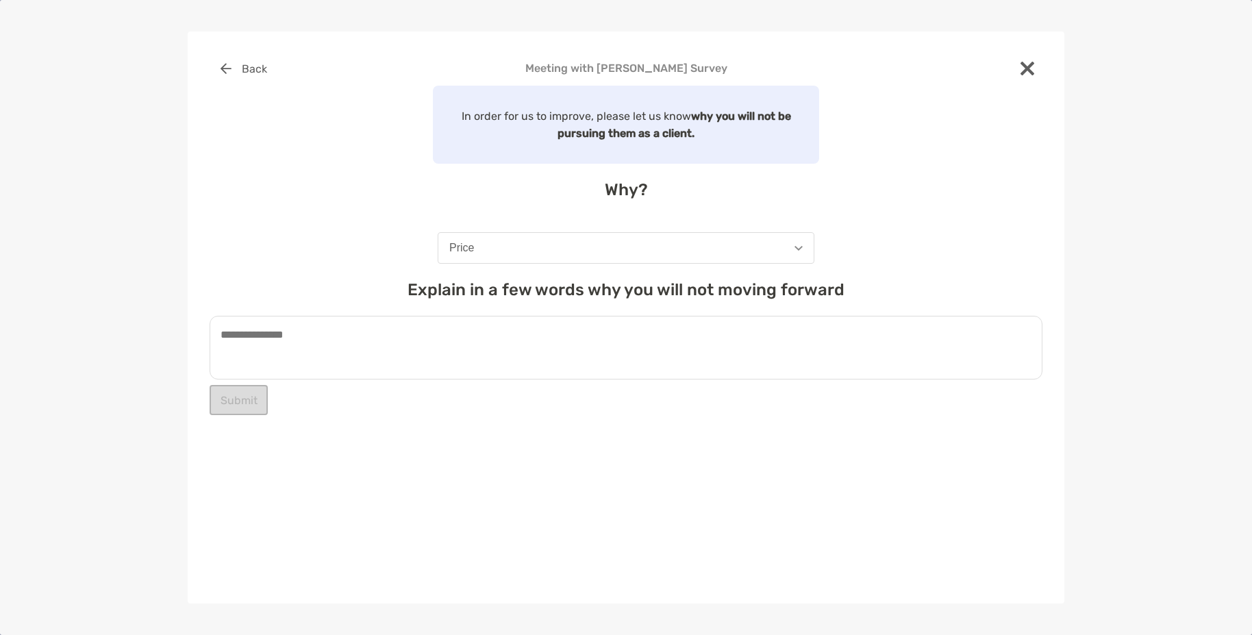
click at [445, 349] on textarea at bounding box center [626, 348] width 833 height 64
type textarea "**********"
click at [231, 395] on button "Submit" at bounding box center [239, 400] width 58 height 30
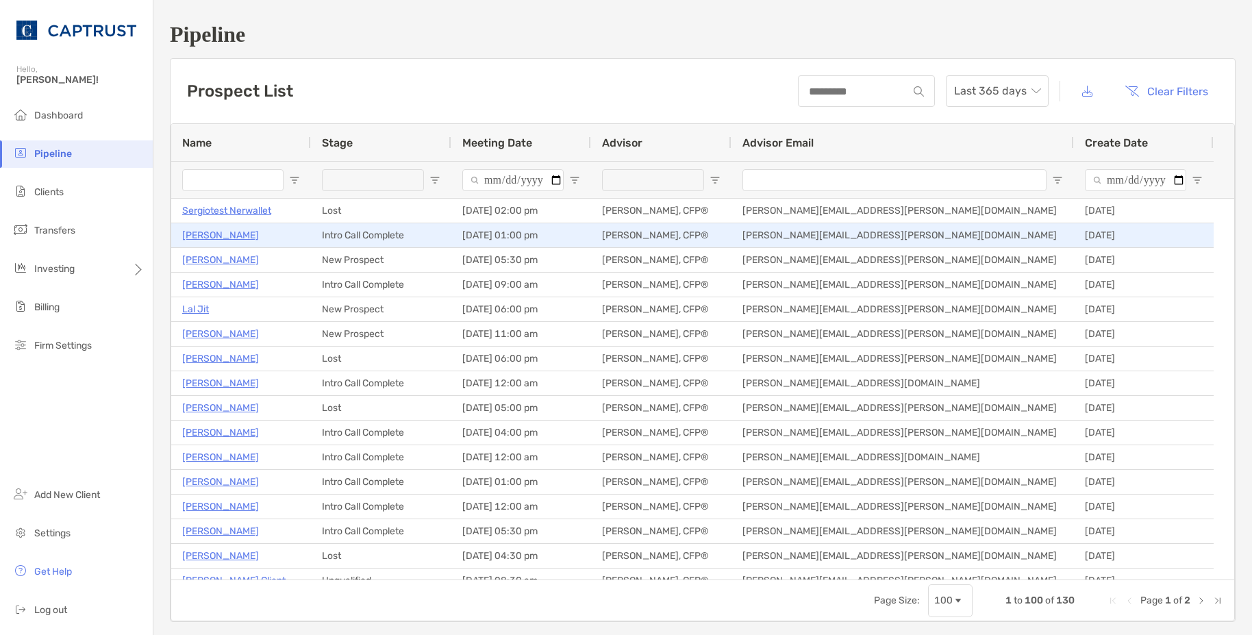
click at [216, 233] on p "[PERSON_NAME]" at bounding box center [220, 235] width 77 height 17
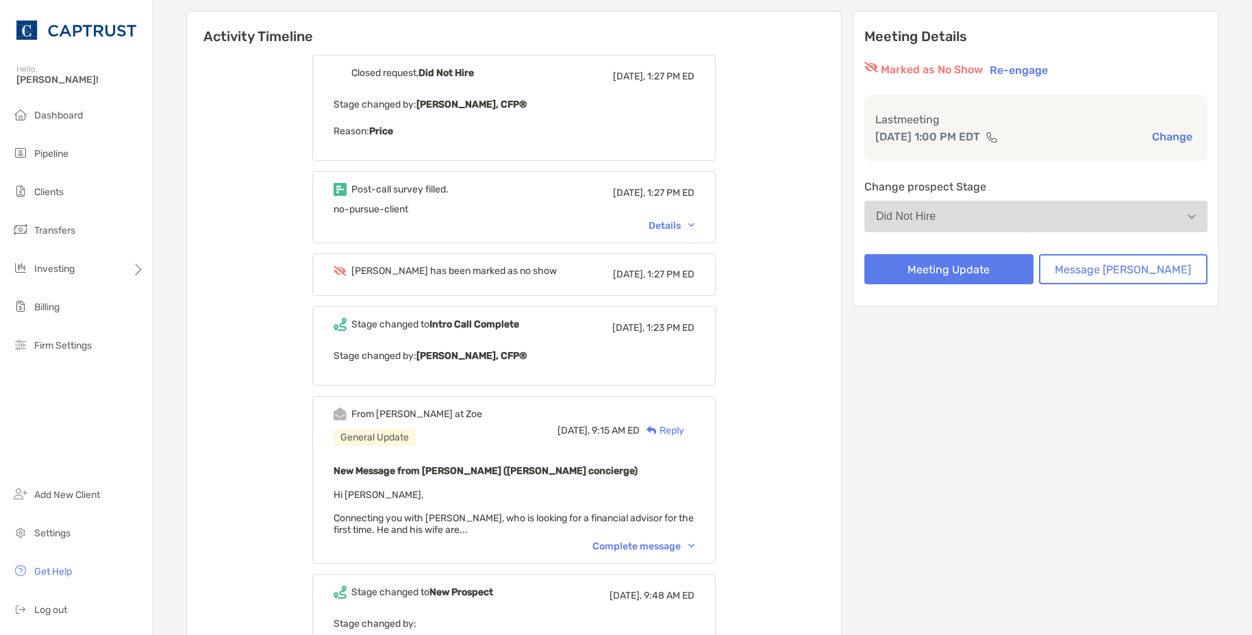
scroll to position [205, 0]
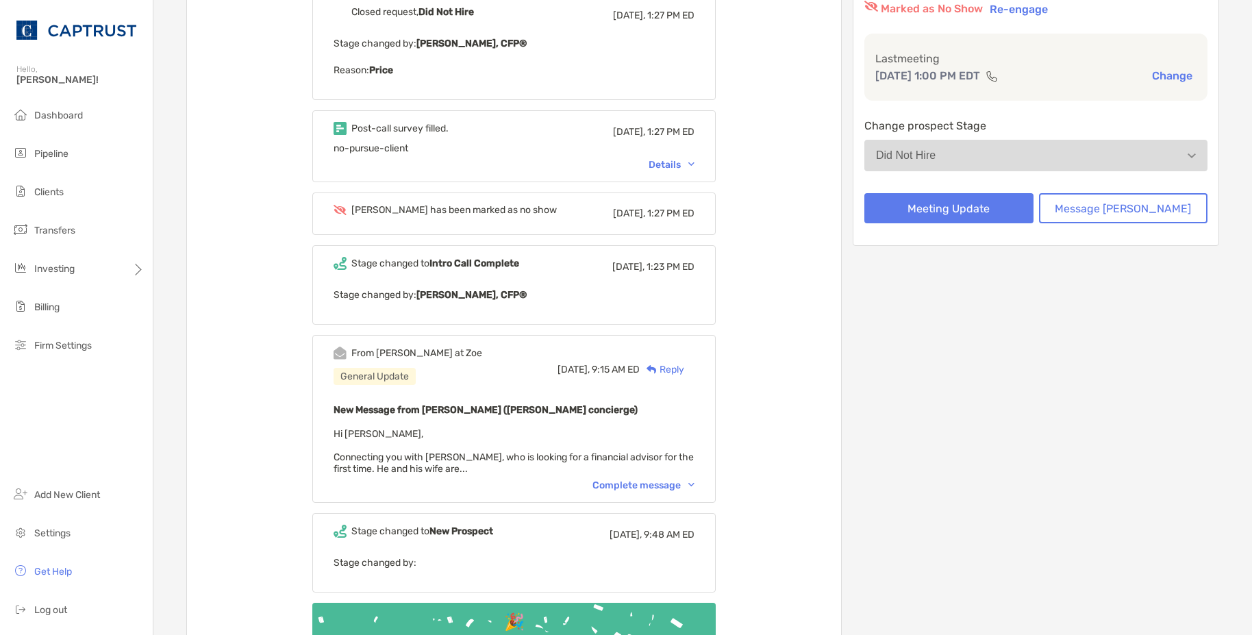
click at [529, 301] on p "Stage changed by: [PERSON_NAME], CFP®" at bounding box center [514, 294] width 361 height 17
click at [690, 165] on div "Details" at bounding box center [672, 165] width 46 height 12
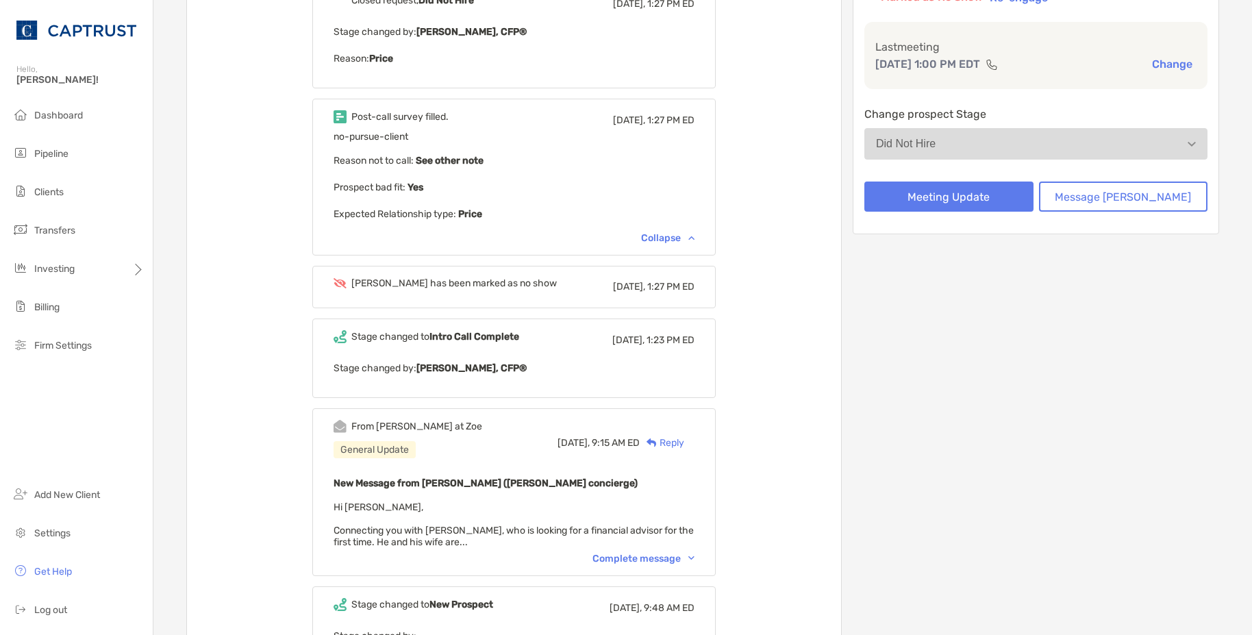
scroll to position [411, 0]
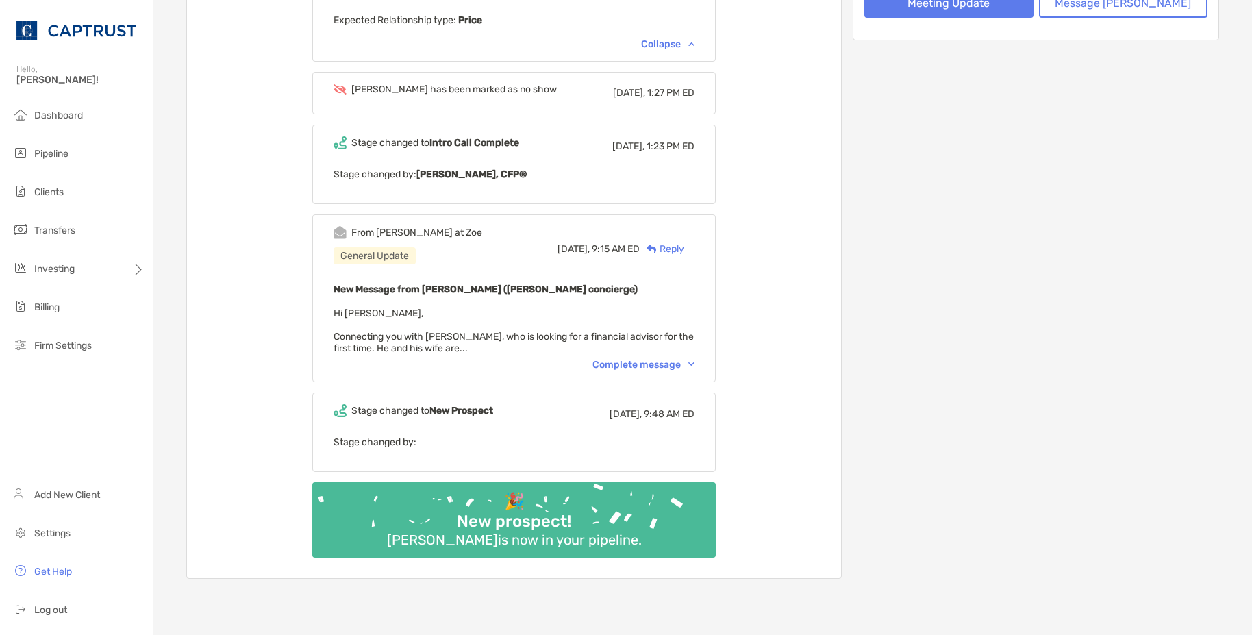
click at [488, 173] on b "[PERSON_NAME], CFP®" at bounding box center [471, 174] width 110 height 12
click at [512, 192] on div "Stage changed to Intro Call Complete [DATE], 1:23 PM ED Stage changed by: [PERS…" at bounding box center [513, 164] width 403 height 79
click at [501, 142] on b "Intro Call Complete" at bounding box center [474, 143] width 90 height 12
click at [695, 360] on div "Complete message" at bounding box center [643, 365] width 102 height 12
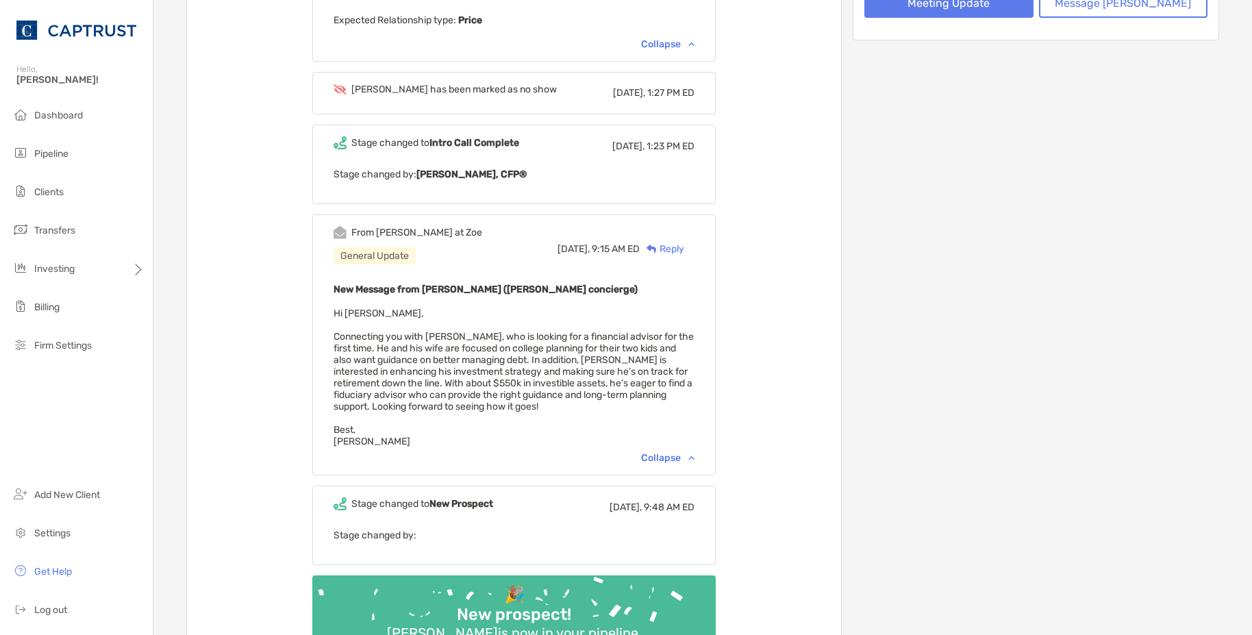
click at [695, 460] on div "Collapse" at bounding box center [667, 458] width 53 height 12
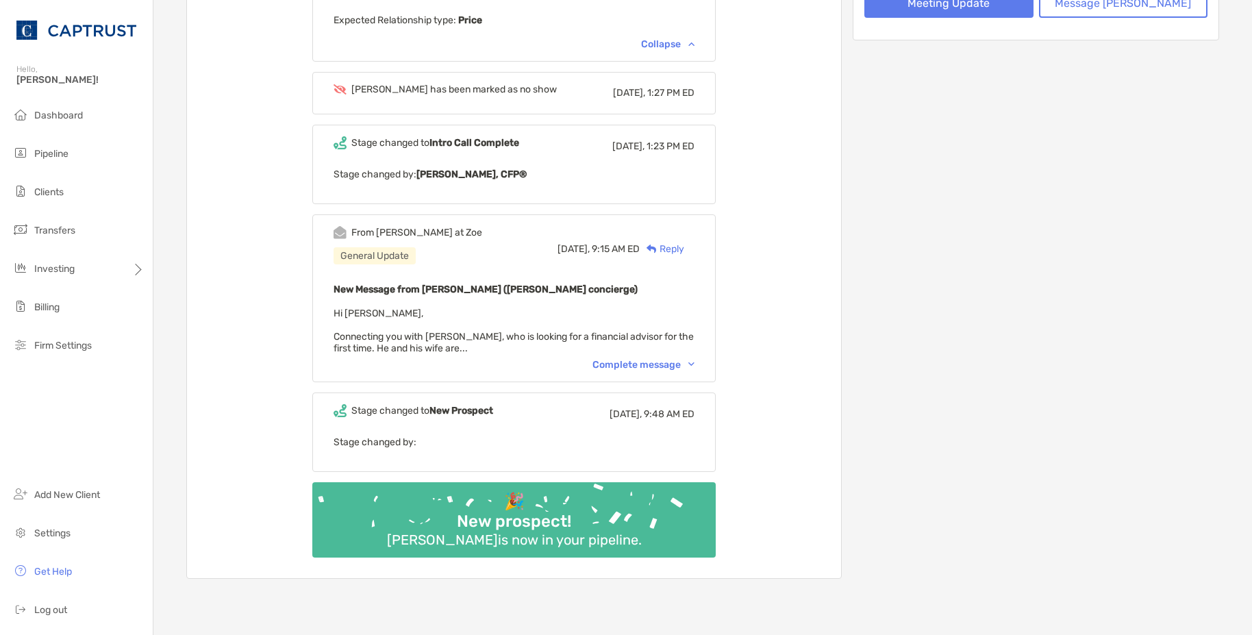
click at [447, 140] on div "Stage changed to Intro Call Complete" at bounding box center [435, 143] width 168 height 12
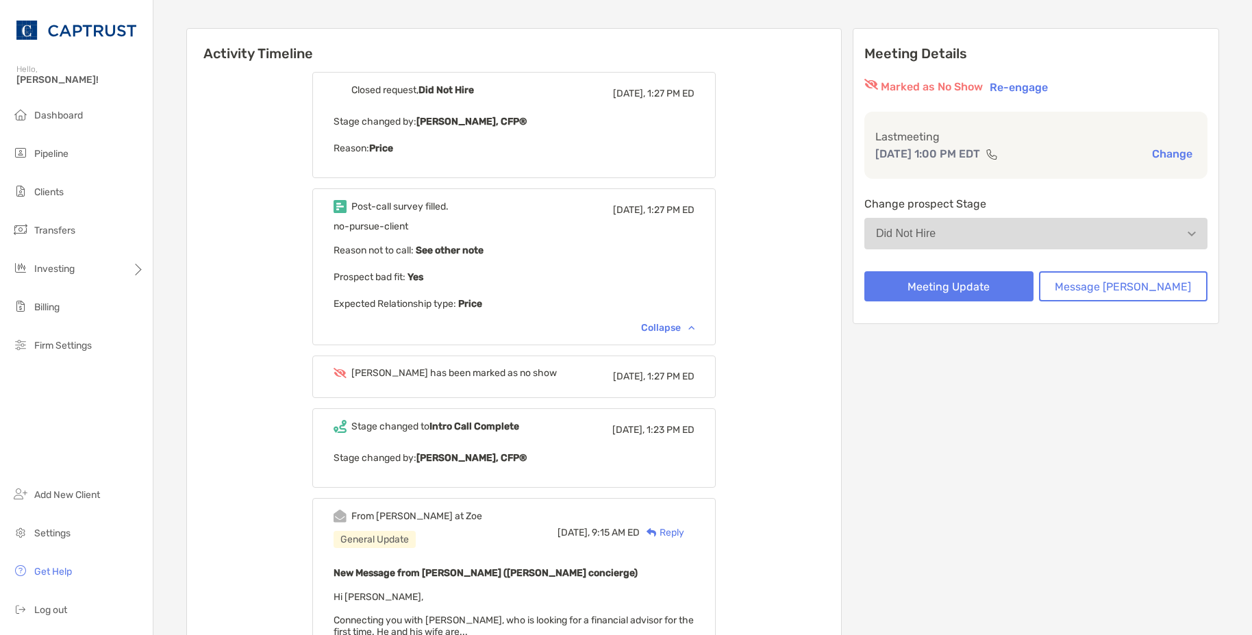
scroll to position [0, 0]
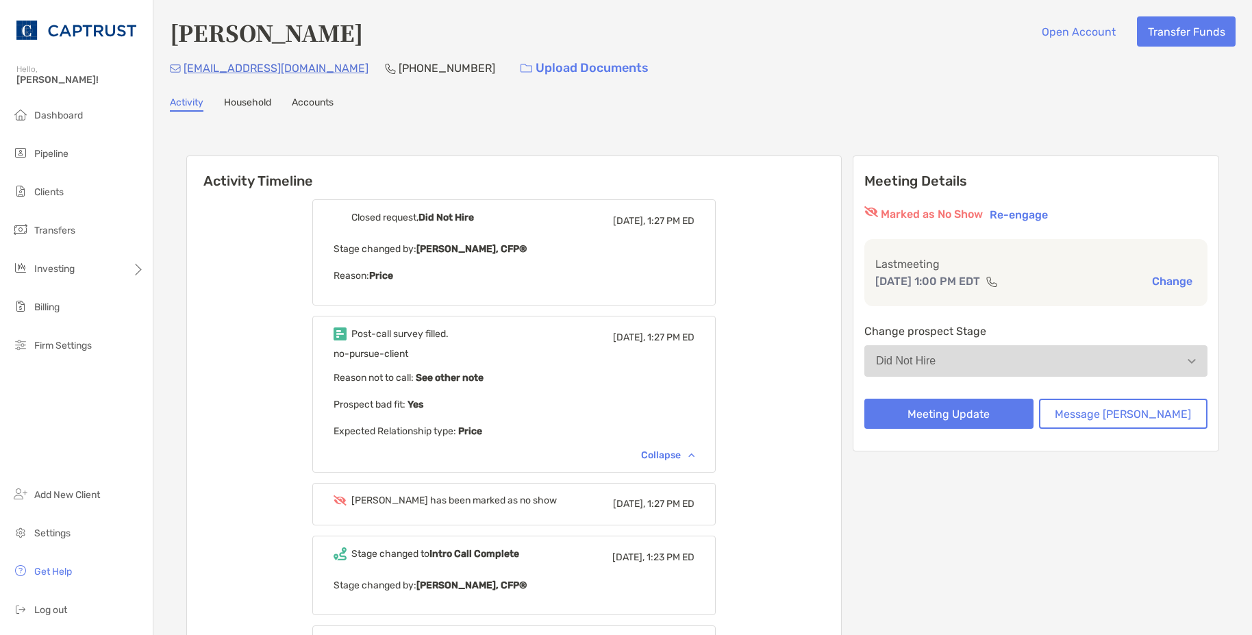
click at [471, 503] on div "[PERSON_NAME] has been marked as no show" at bounding box center [453, 501] width 205 height 12
click at [695, 455] on div "Collapse" at bounding box center [667, 455] width 53 height 12
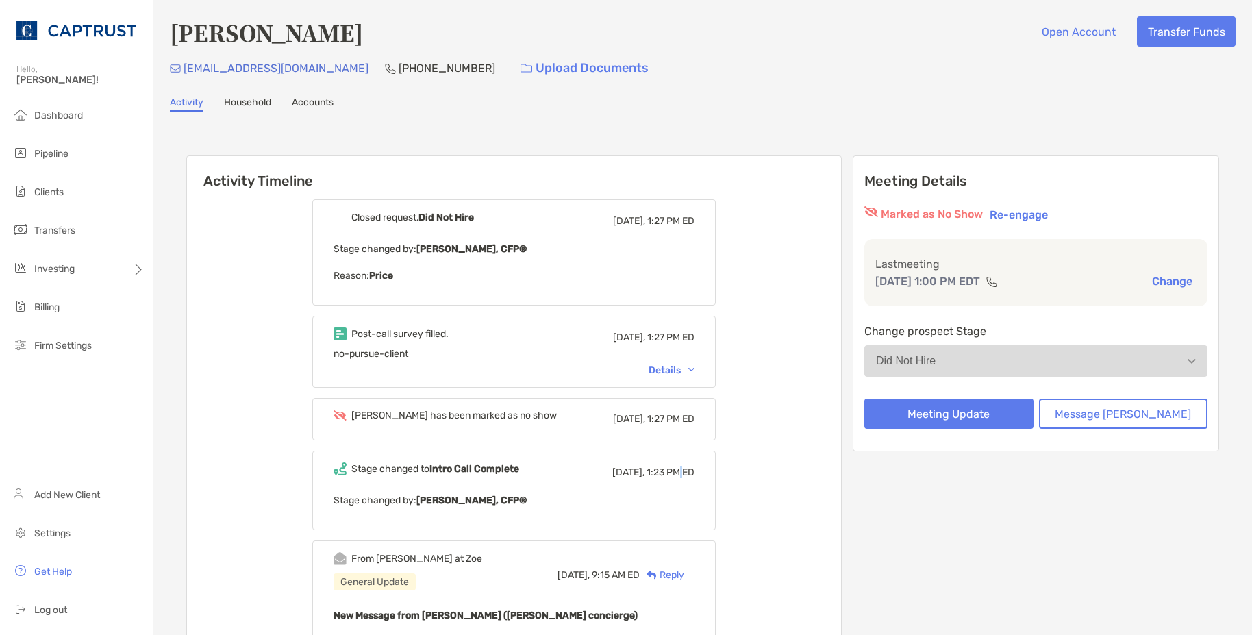
click at [700, 455] on div "Stage changed to Intro Call Complete [DATE], 1:23 PM ED Stage changed by: [PERS…" at bounding box center [513, 490] width 403 height 79
click at [695, 371] on div "Details" at bounding box center [672, 370] width 46 height 12
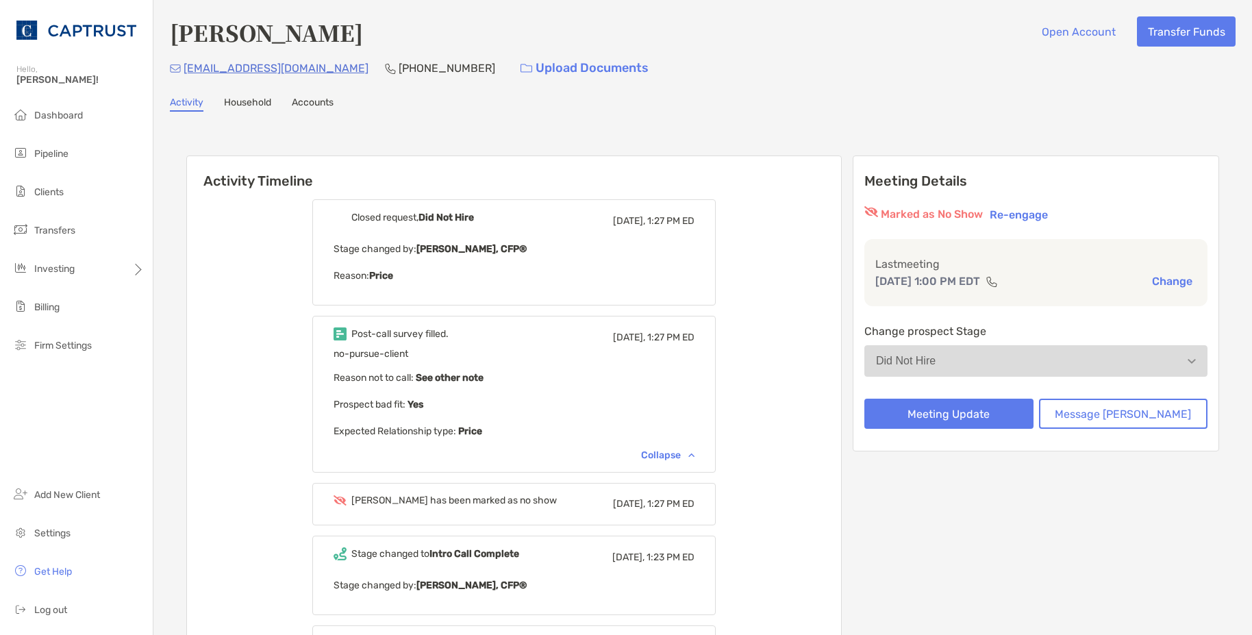
click at [695, 459] on div "Collapse" at bounding box center [667, 455] width 53 height 12
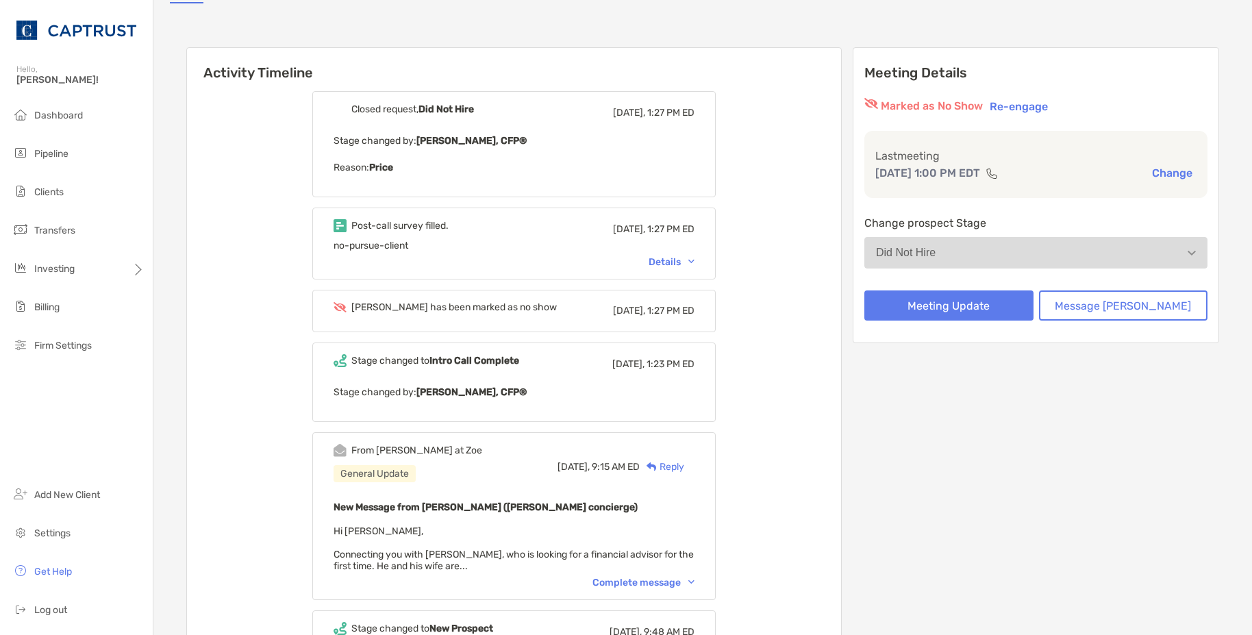
scroll to position [68, 0]
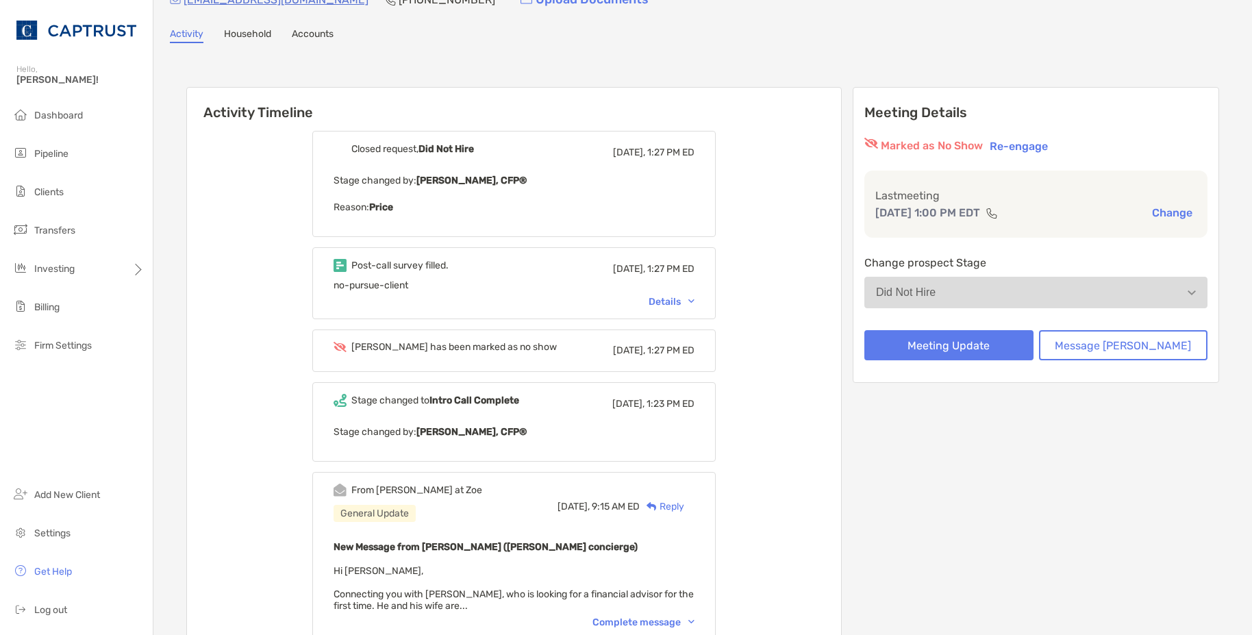
click at [524, 431] on b "[PERSON_NAME], CFP®" at bounding box center [471, 432] width 110 height 12
drag, startPoint x: 464, startPoint y: 425, endPoint x: 463, endPoint y: 395, distance: 30.2
click at [464, 425] on p "Stage changed by: [PERSON_NAME], CFP®" at bounding box center [514, 431] width 361 height 17
click at [463, 395] on b "Intro Call Complete" at bounding box center [474, 401] width 90 height 12
click at [472, 435] on b "[PERSON_NAME], CFP®" at bounding box center [471, 432] width 110 height 12
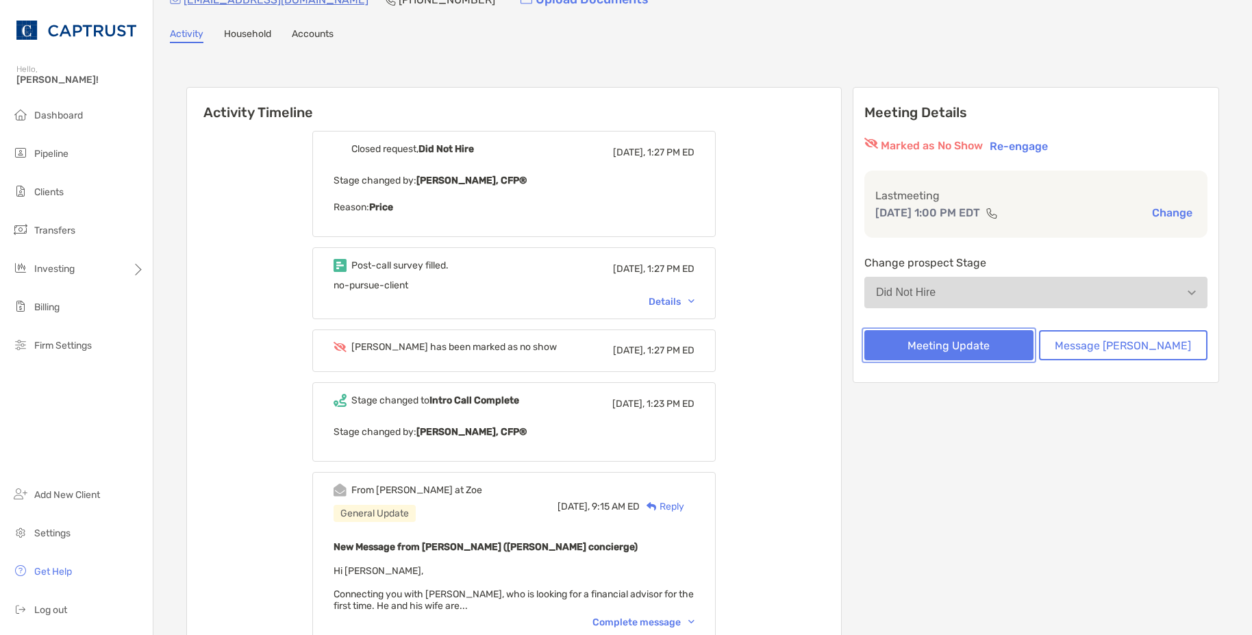
click at [945, 349] on button "Meeting Update" at bounding box center [948, 345] width 169 height 30
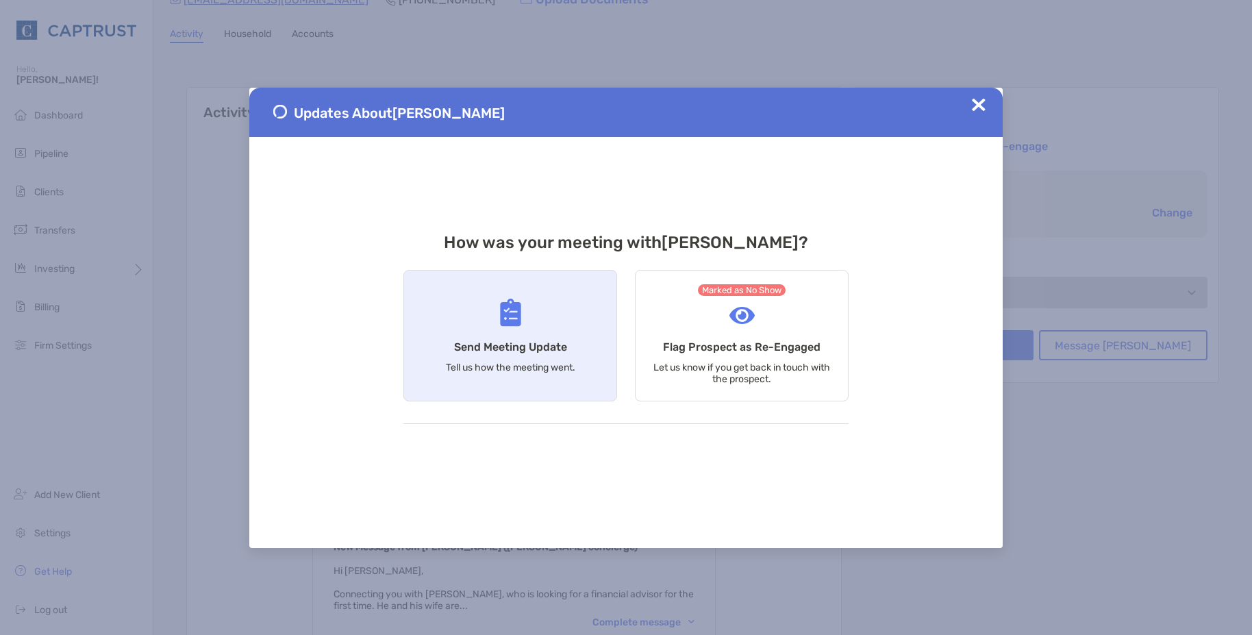
click at [555, 368] on p "Tell us how the meeting went." at bounding box center [510, 368] width 129 height 12
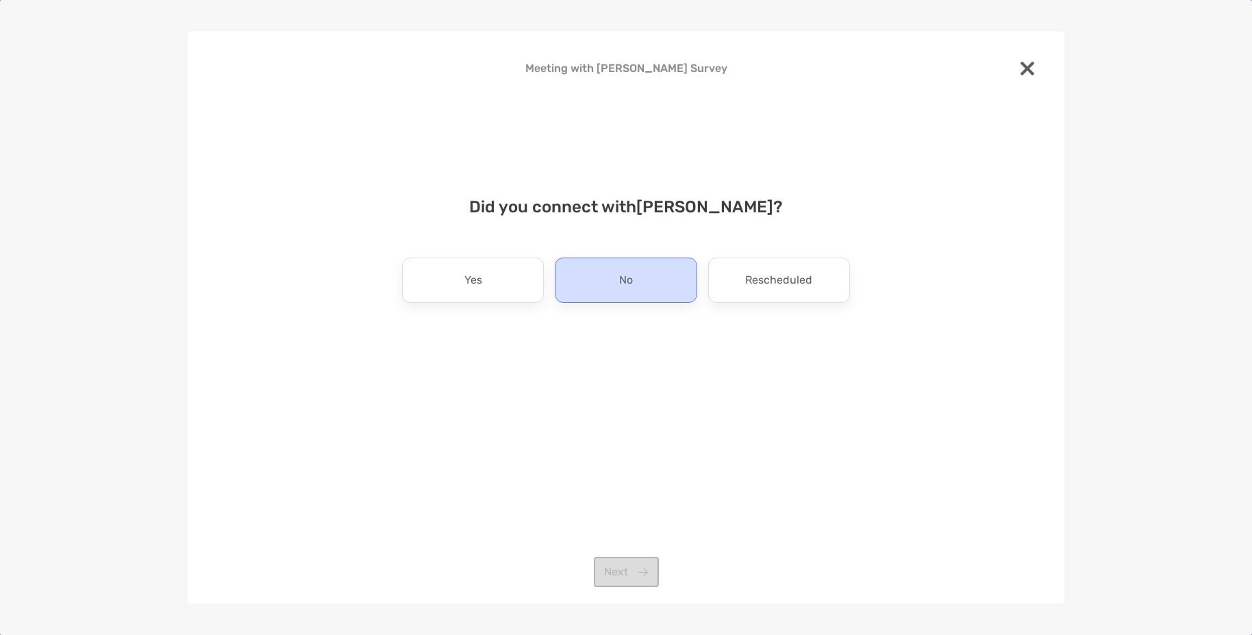
click at [597, 301] on div "No" at bounding box center [626, 280] width 142 height 45
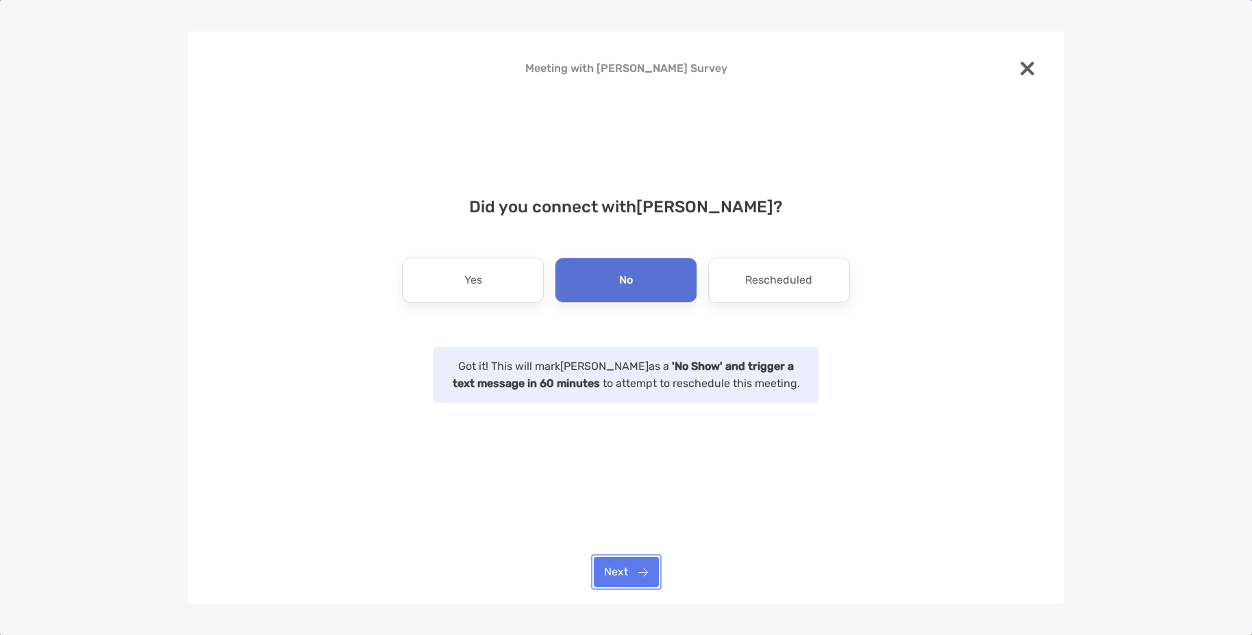
click at [631, 575] on button "Next" at bounding box center [626, 572] width 65 height 30
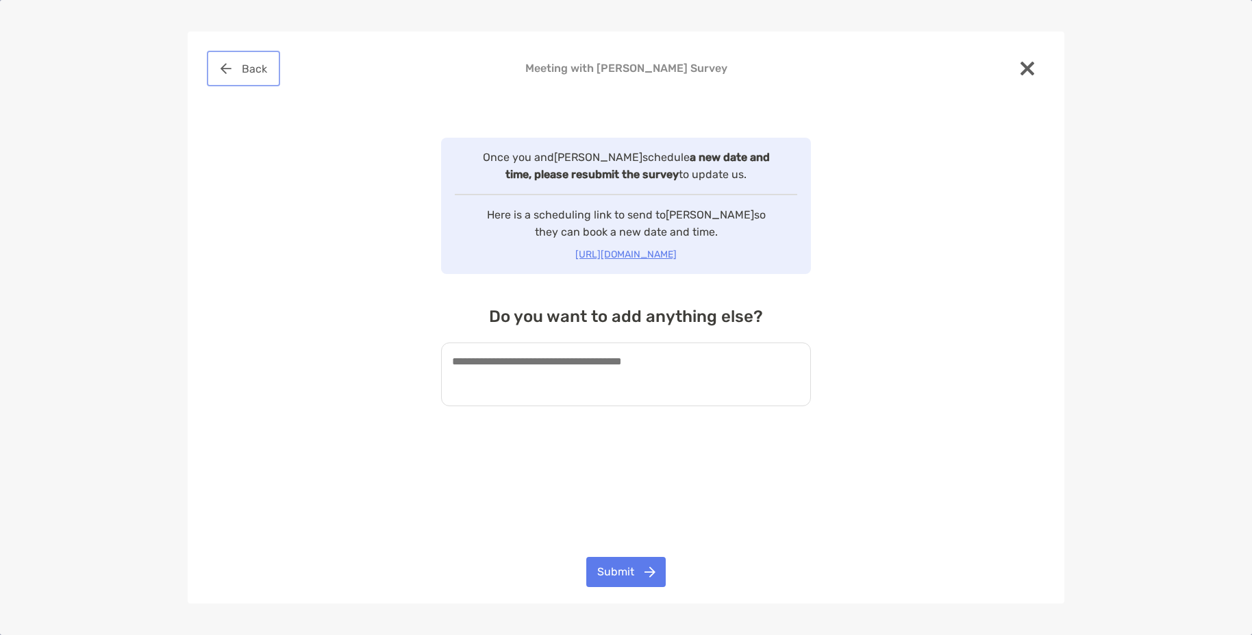
click at [243, 71] on button "Back" at bounding box center [244, 68] width 68 height 30
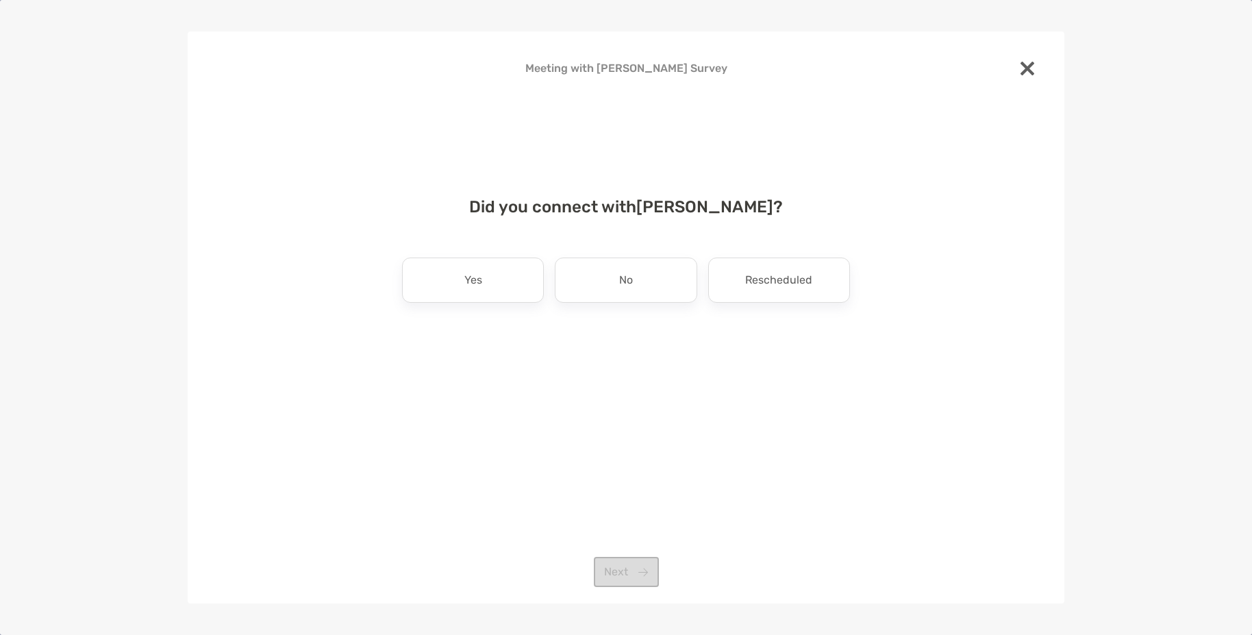
click at [1023, 71] on img at bounding box center [1028, 69] width 14 height 14
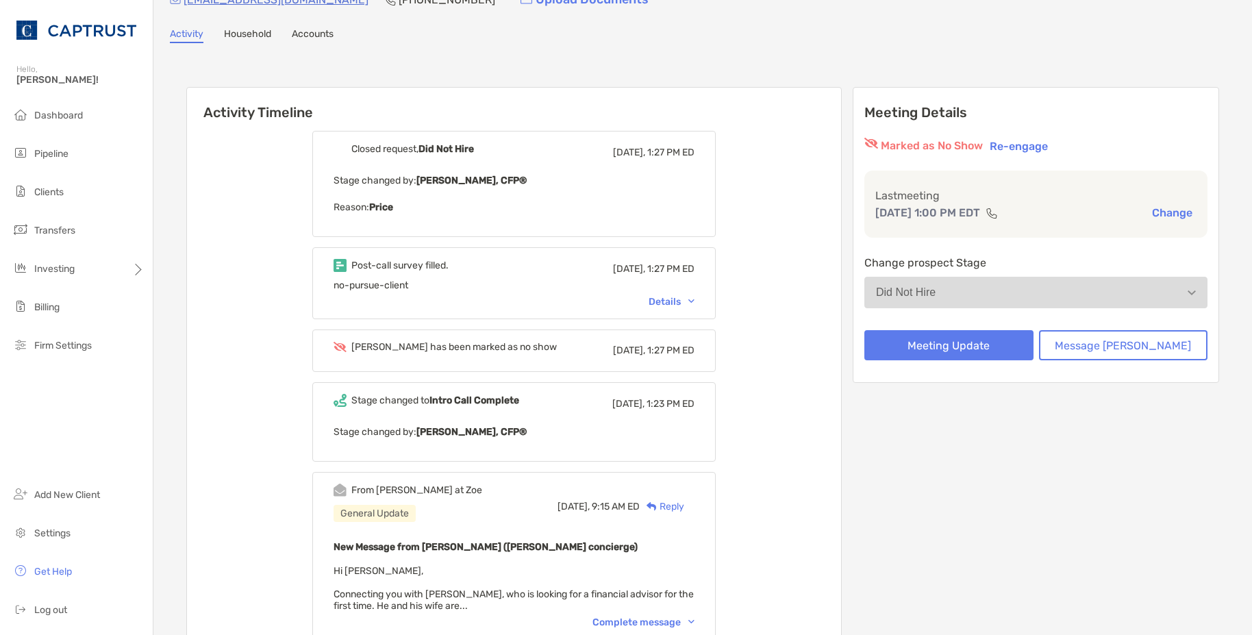
click at [427, 431] on p "Stage changed by: [PERSON_NAME], CFP®" at bounding box center [514, 431] width 361 height 17
click at [499, 392] on div "Stage changed to Intro Call Complete [DATE], 1:23 PM ED Stage changed by: [PERS…" at bounding box center [513, 421] width 403 height 79
click at [499, 438] on p "Stage changed by: [PERSON_NAME], CFP®" at bounding box center [514, 431] width 361 height 17
click at [393, 204] on b "Price" at bounding box center [381, 207] width 24 height 12
